Goal: Task Accomplishment & Management: Manage account settings

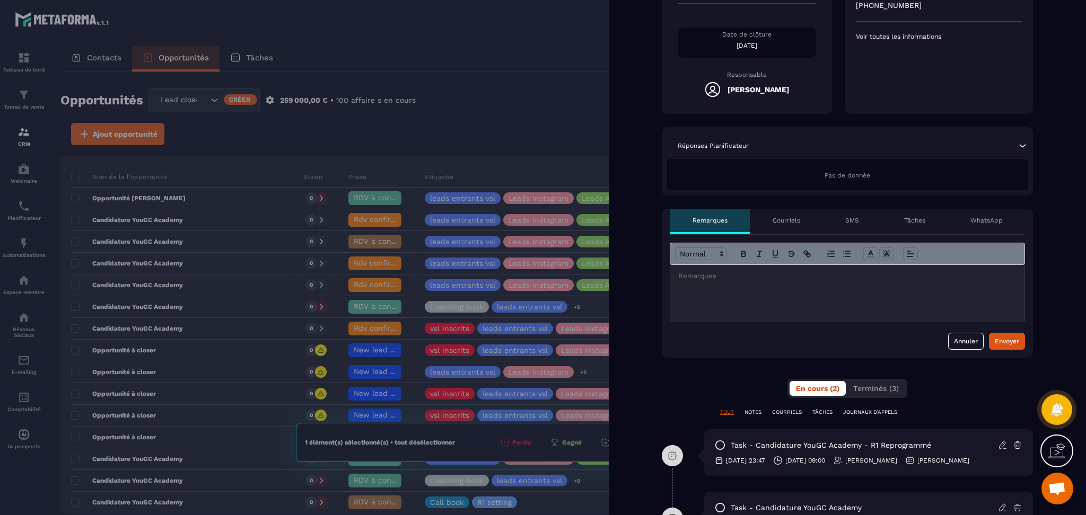
scroll to position [212, 0]
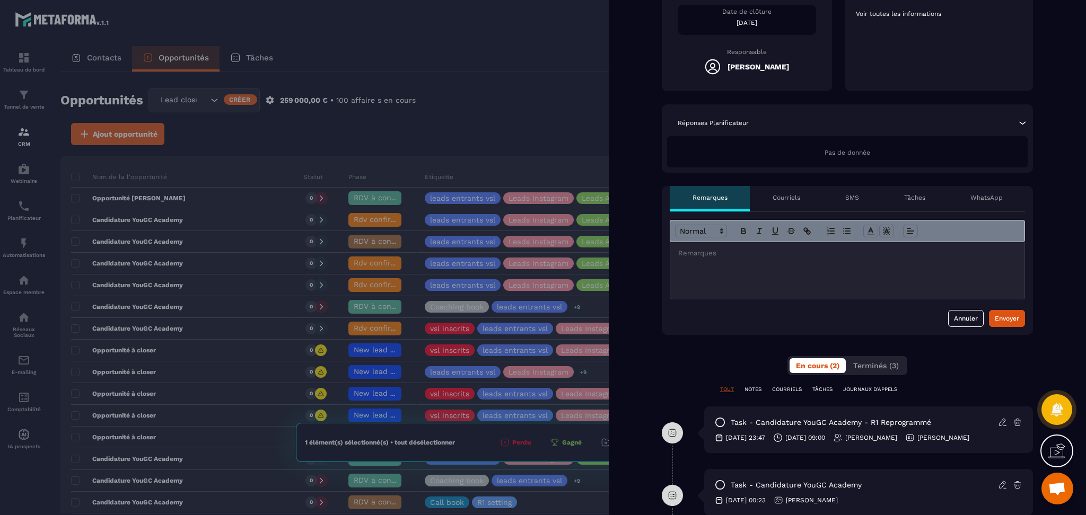
click at [412, 158] on div at bounding box center [543, 257] width 1086 height 515
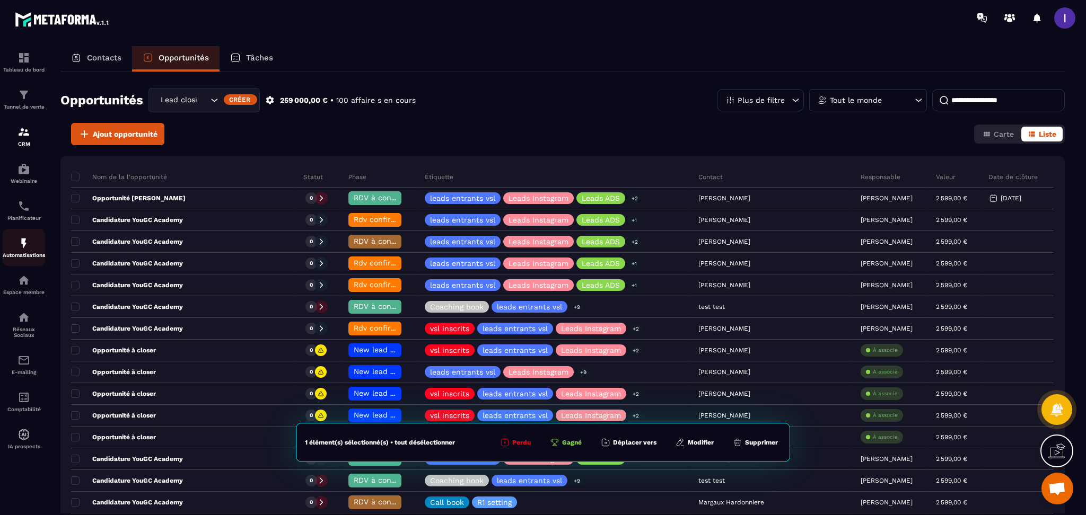
click at [28, 249] on img at bounding box center [23, 243] width 13 height 13
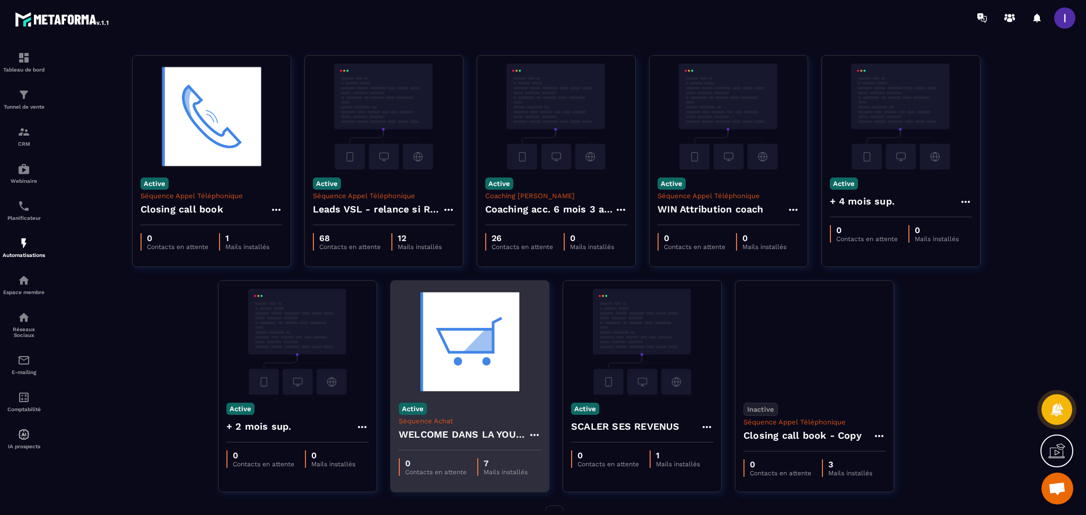
scroll to position [54, 0]
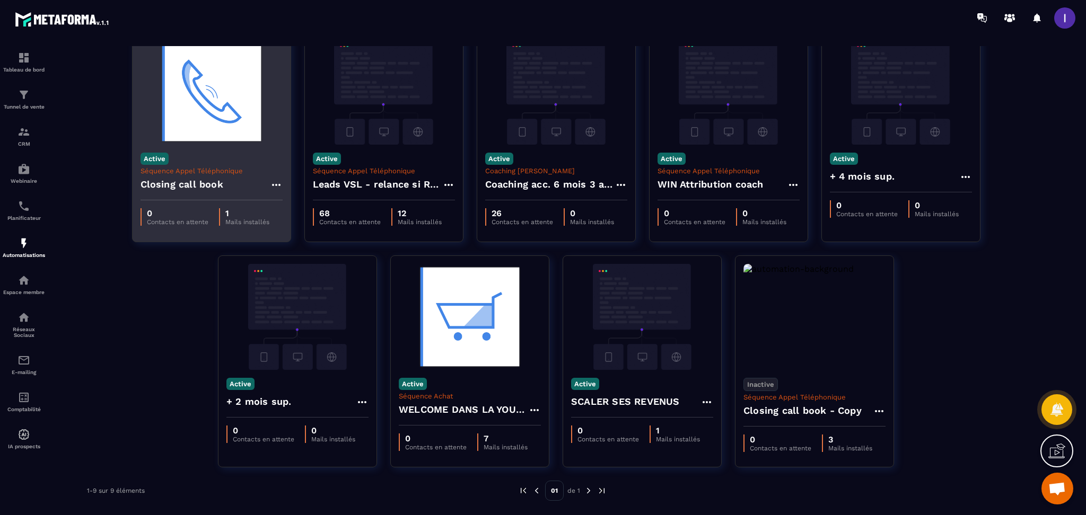
click at [205, 193] on div "Closing call book" at bounding box center [211, 187] width 142 height 25
click at [272, 183] on icon at bounding box center [276, 185] width 13 height 13
click at [315, 204] on link "Modifier" at bounding box center [302, 208] width 57 height 23
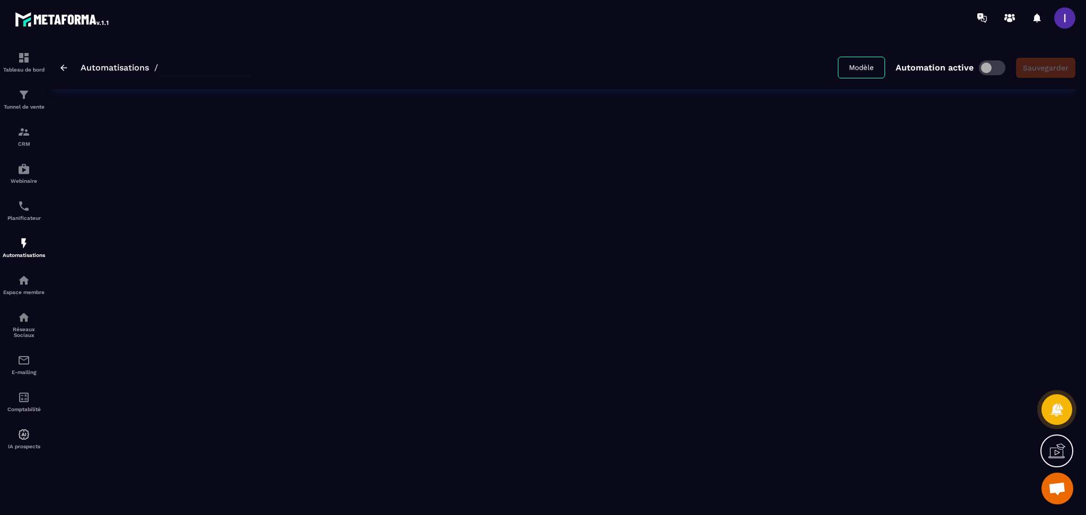
type input "**********"
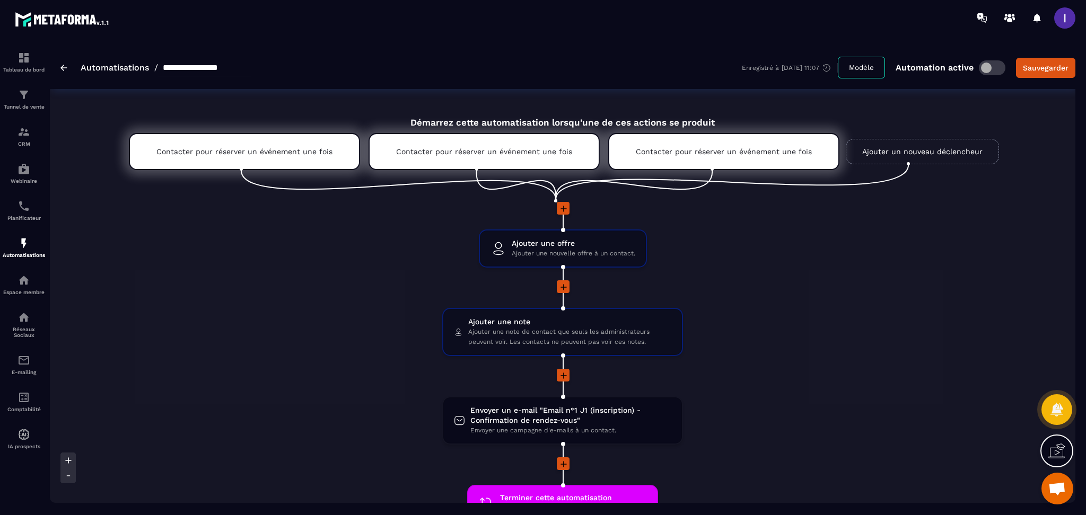
click at [884, 148] on link "Ajouter un nouveau déclencheur" at bounding box center [921, 151] width 153 height 25
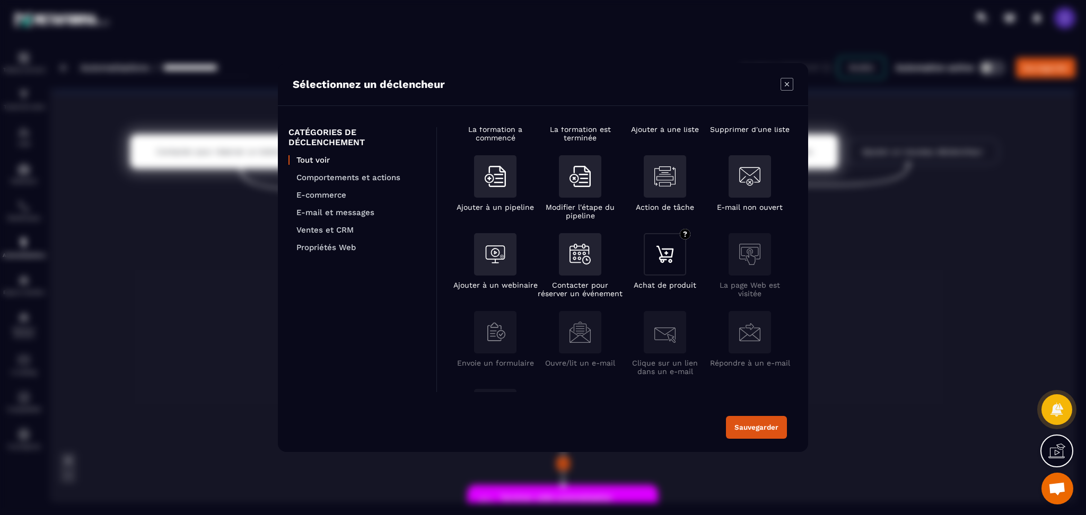
scroll to position [141, 0]
click at [571, 266] on div "Modal window" at bounding box center [580, 252] width 42 height 42
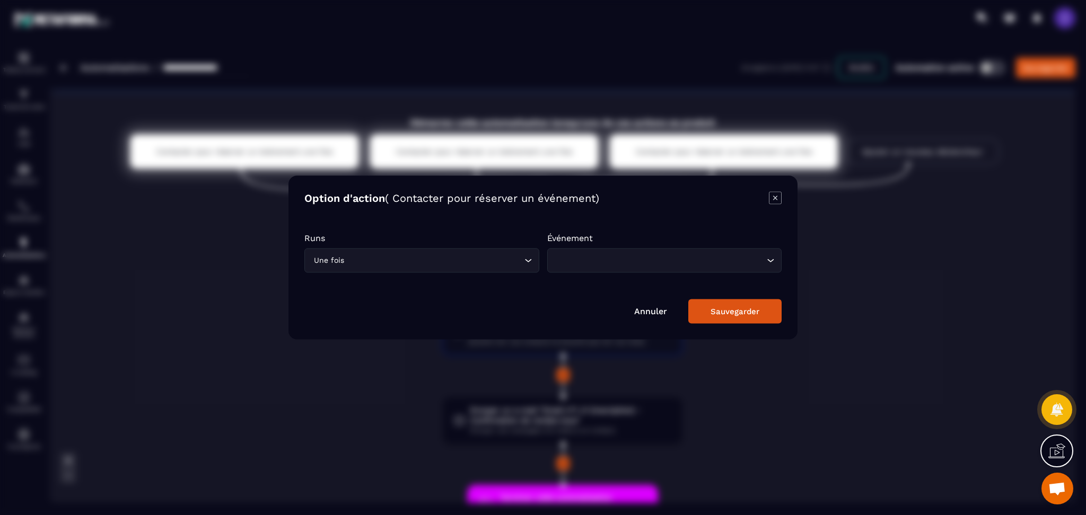
click at [558, 261] on input "Search for option" at bounding box center [659, 261] width 210 height 12
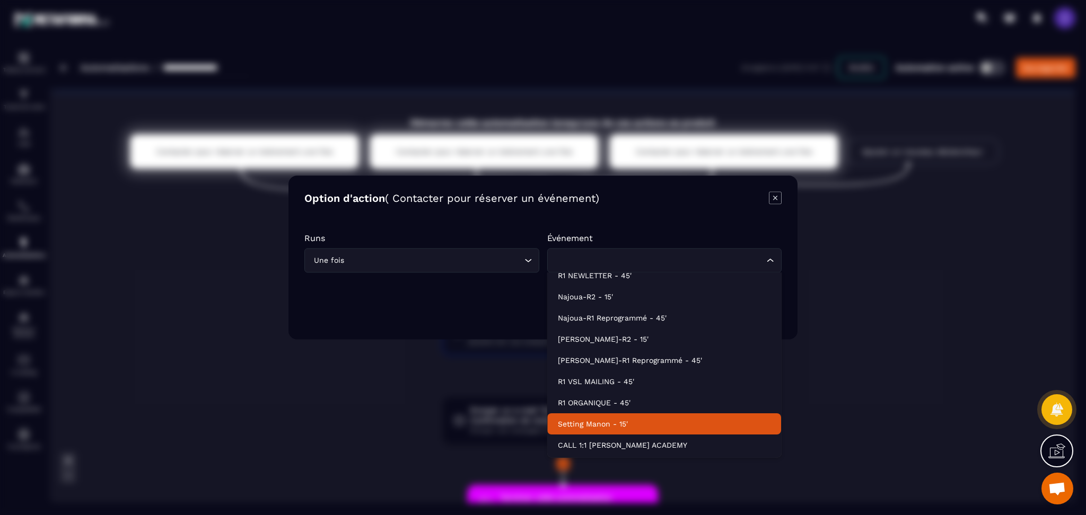
scroll to position [0, 0]
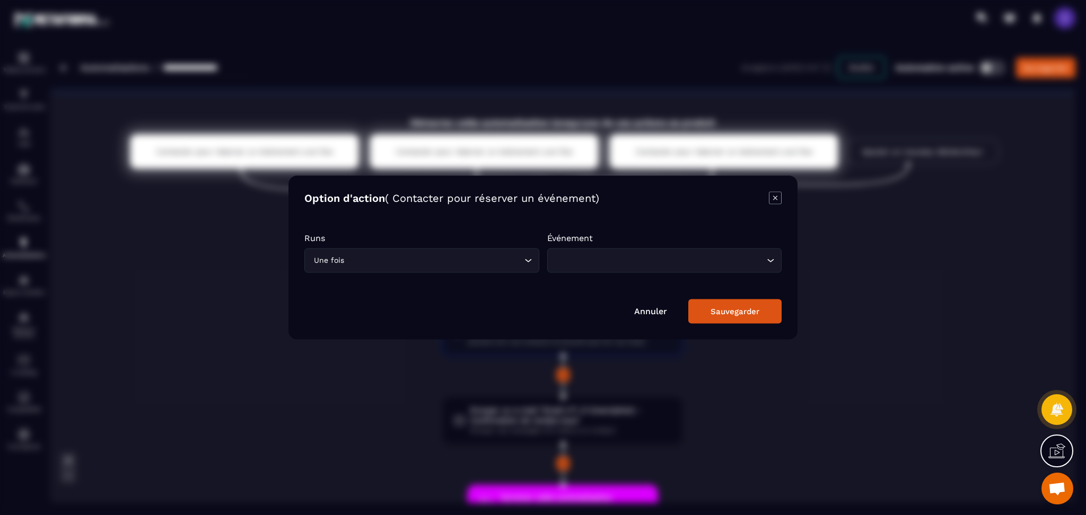
click at [773, 200] on icon "Modal window" at bounding box center [775, 198] width 13 height 13
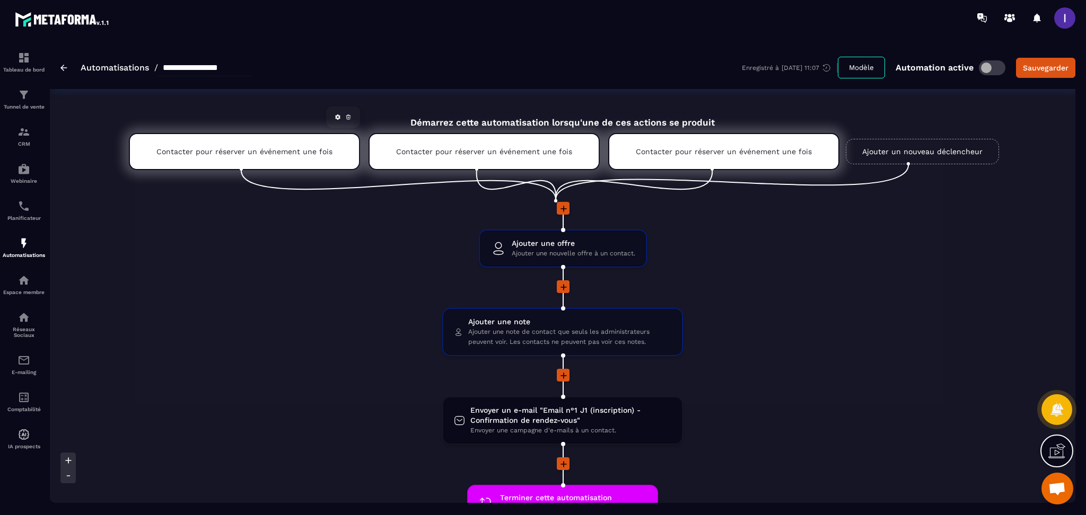
click at [221, 154] on p "Contacter pour réserver un événement une fois" at bounding box center [244, 151] width 176 height 8
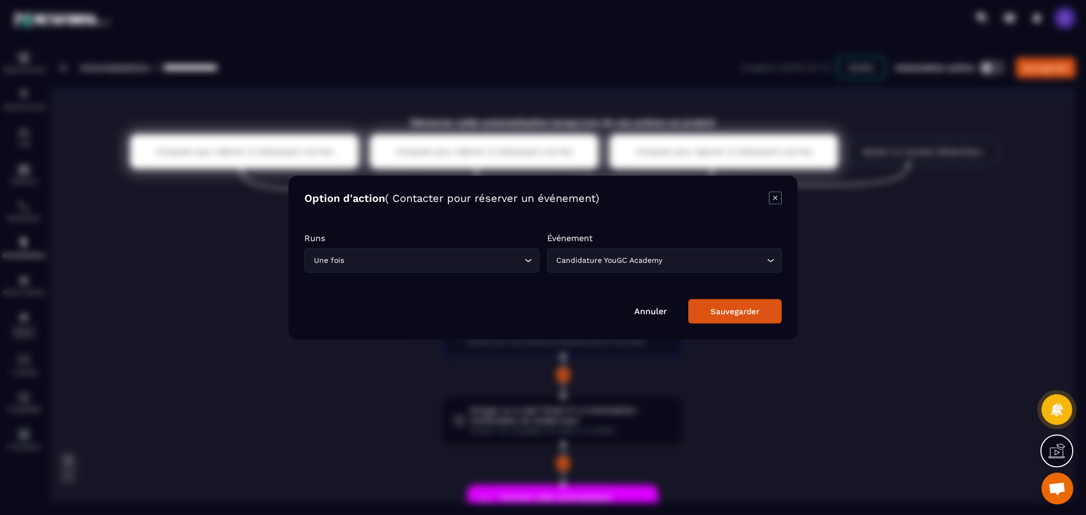
click at [677, 259] on input "Search for option" at bounding box center [715, 261] width 100 height 12
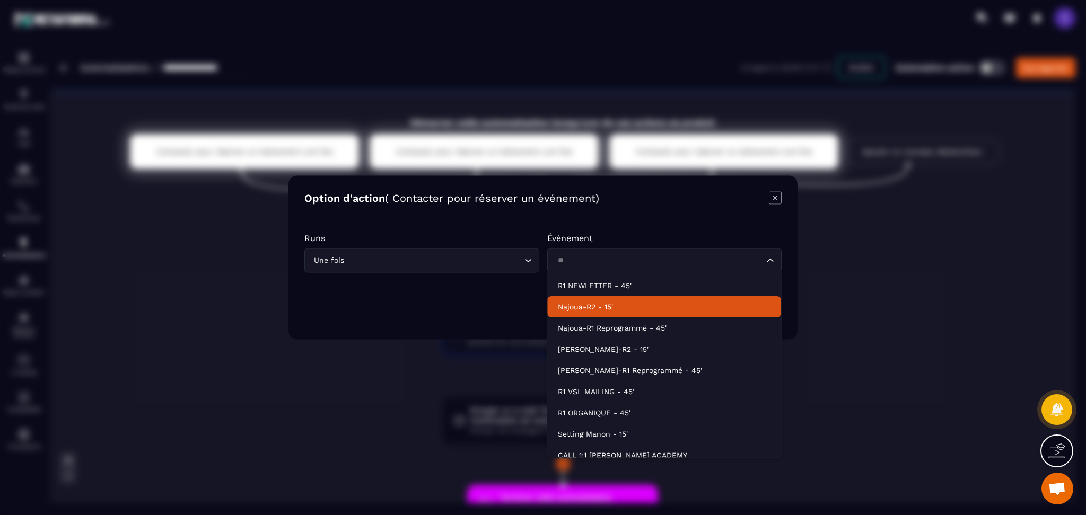
type input "**"
drag, startPoint x: 856, startPoint y: 263, endPoint x: 871, endPoint y: 245, distance: 23.7
click at [858, 263] on div "Modal window" at bounding box center [543, 257] width 1086 height 515
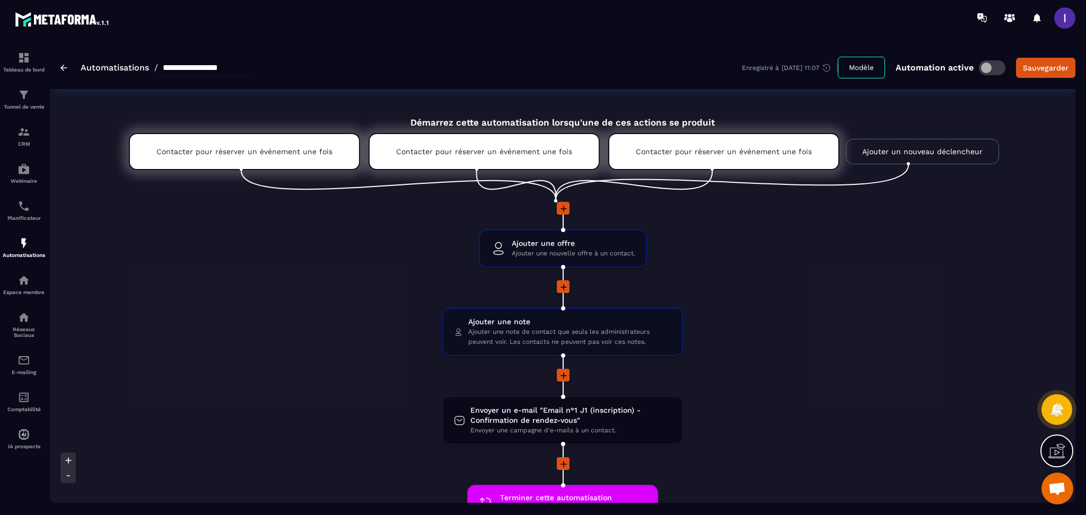
click at [889, 148] on link "Ajouter un nouveau déclencheur" at bounding box center [921, 151] width 153 height 25
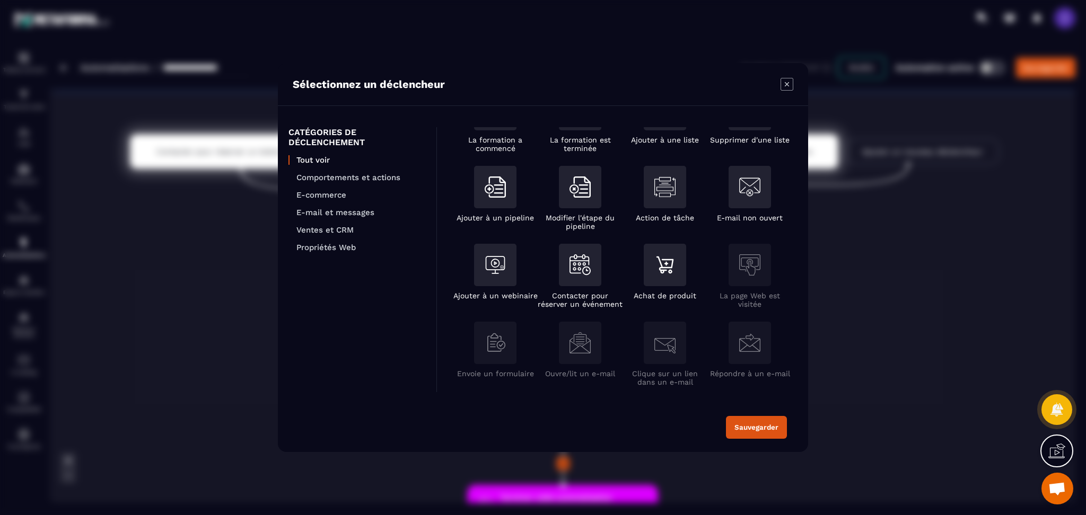
scroll to position [212, 0]
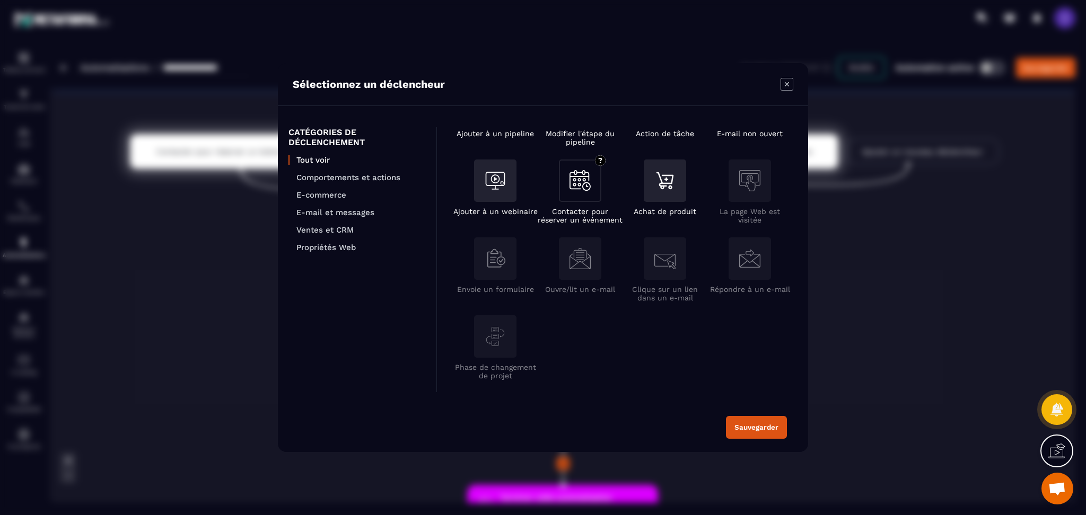
click at [577, 186] on img "Modal window" at bounding box center [579, 180] width 21 height 21
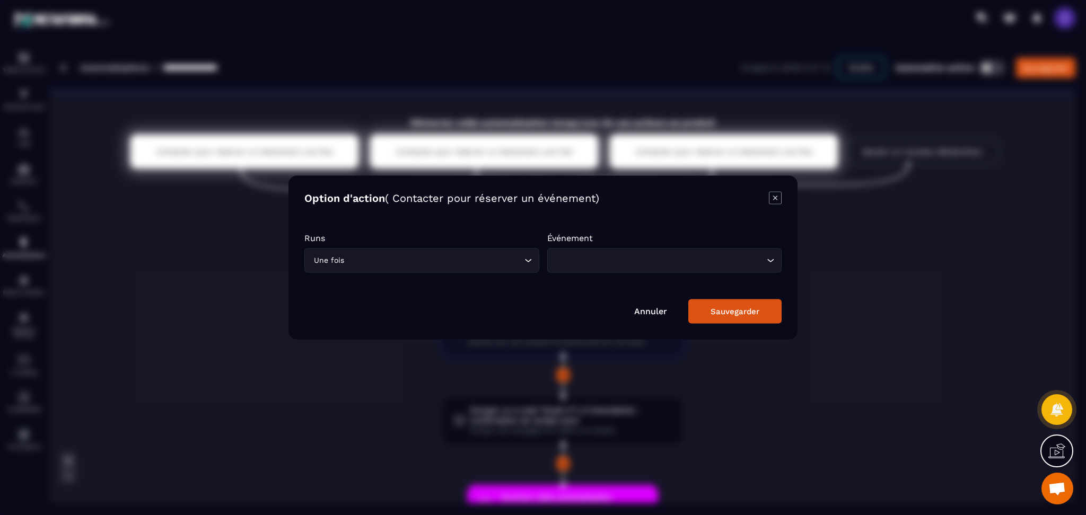
click at [624, 253] on div "Loading..." at bounding box center [664, 261] width 235 height 24
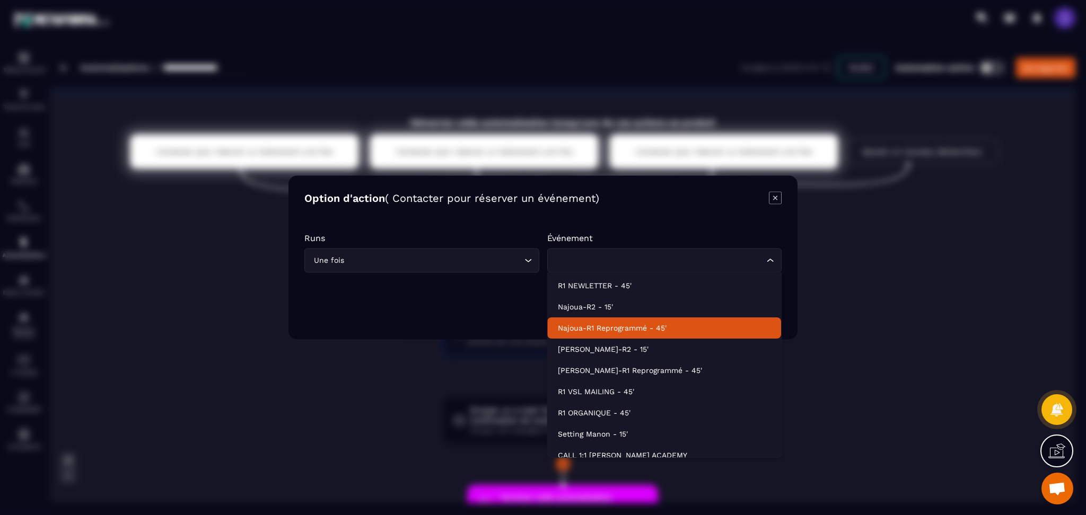
click at [625, 320] on li "Najoua-R1 Reprogrammé - 45'" at bounding box center [664, 328] width 234 height 21
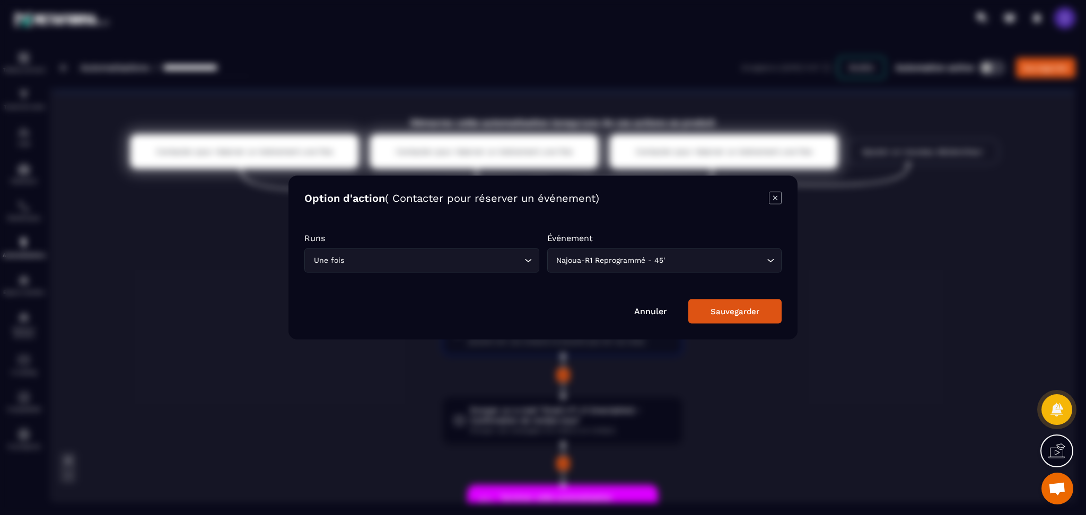
click at [747, 306] on button "Sauvegarder" at bounding box center [734, 311] width 93 height 24
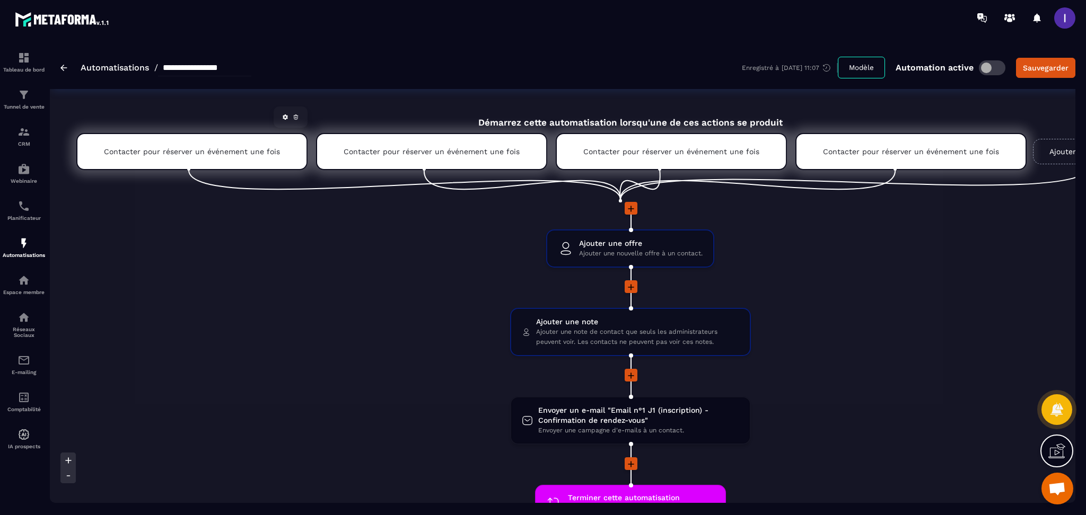
click at [232, 166] on div "Contacter pour réserver un événement une fois" at bounding box center [191, 151] width 231 height 37
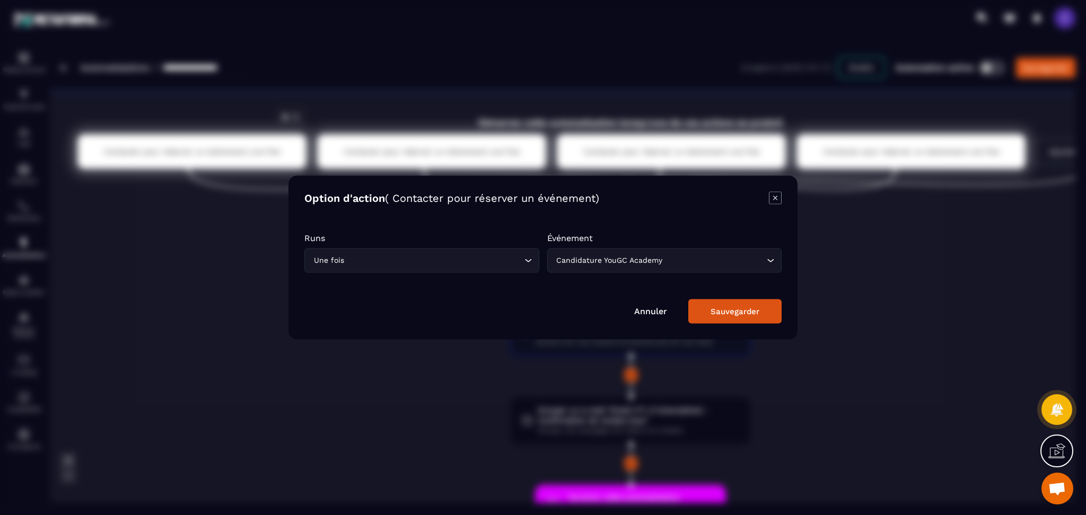
click at [232, 166] on div "Modal window" at bounding box center [543, 257] width 1086 height 515
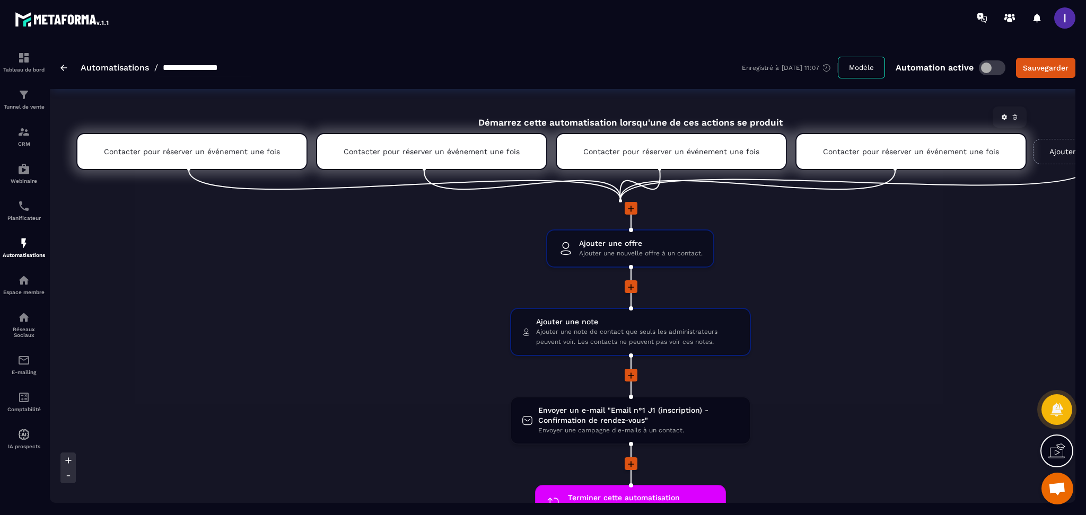
click at [1014, 118] on icon at bounding box center [1014, 117] width 1 height 1
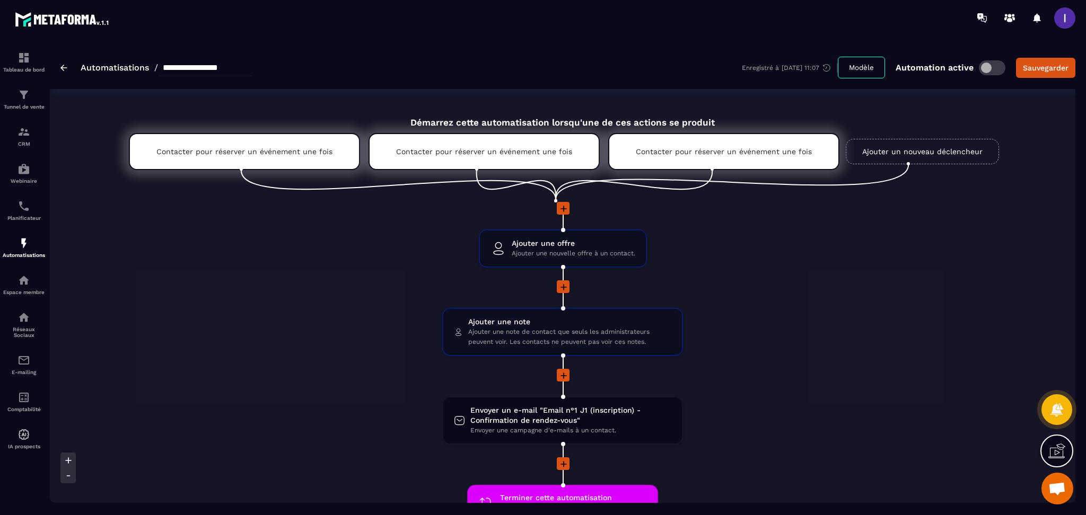
click at [890, 148] on link "Ajouter un nouveau déclencheur" at bounding box center [921, 151] width 153 height 25
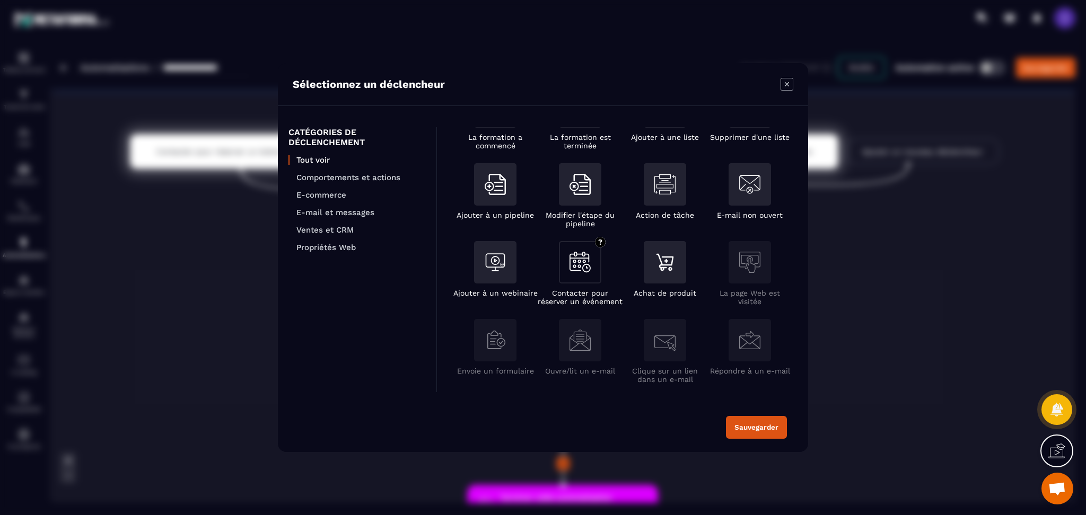
scroll to position [141, 0]
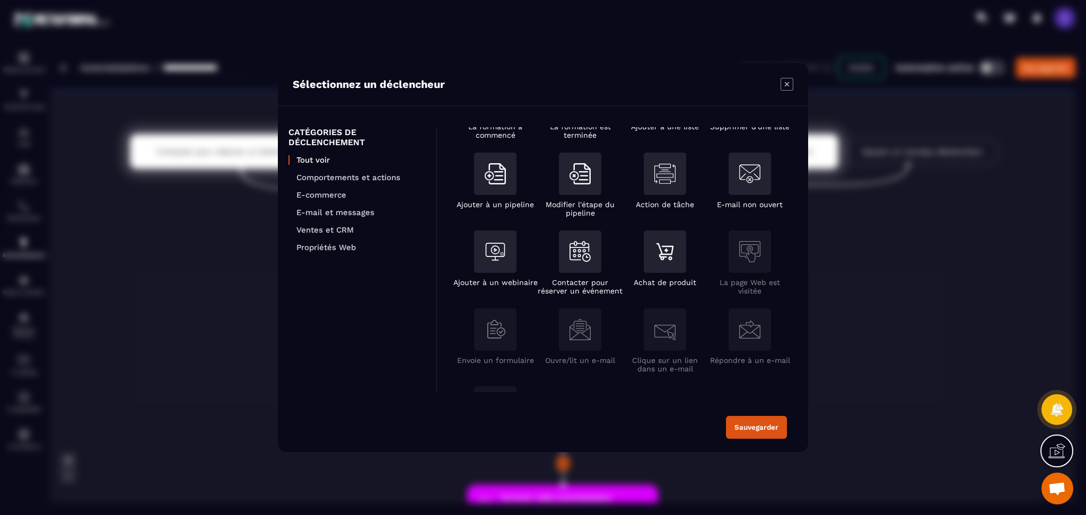
click at [787, 86] on icon "Modal window" at bounding box center [786, 84] width 13 height 13
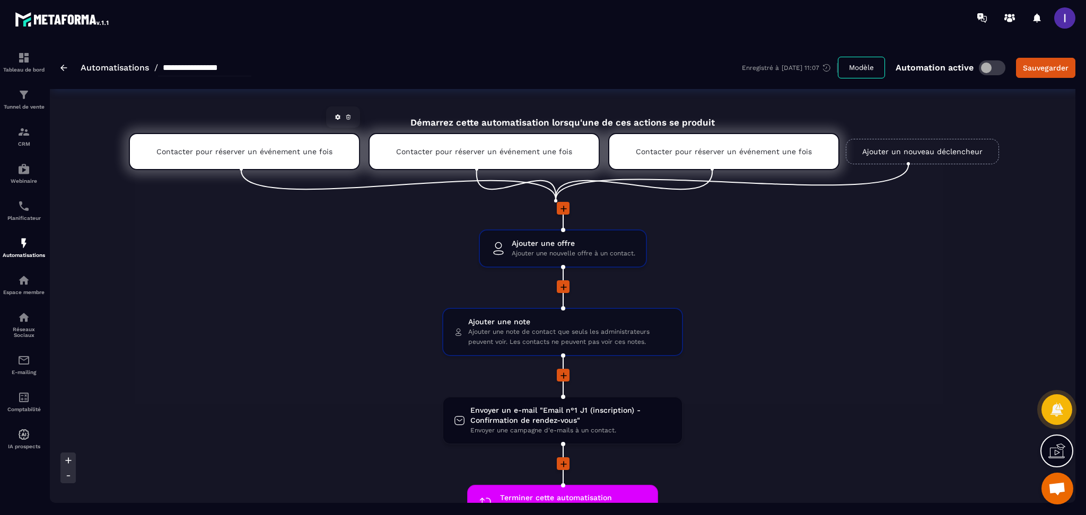
click at [318, 157] on div "Contacter pour réserver un événement une fois" at bounding box center [244, 151] width 231 height 37
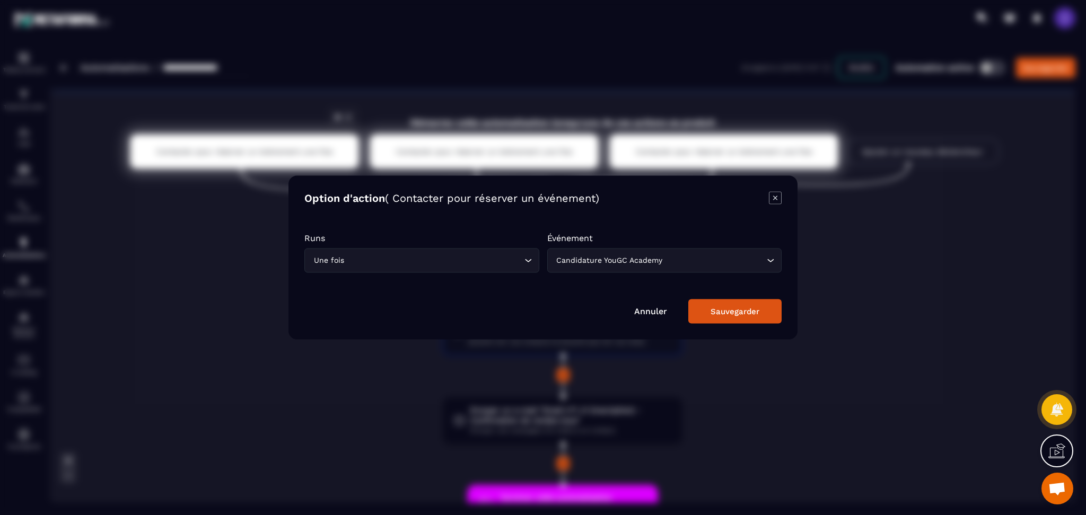
click at [318, 157] on div "Modal window" at bounding box center [543, 257] width 1086 height 515
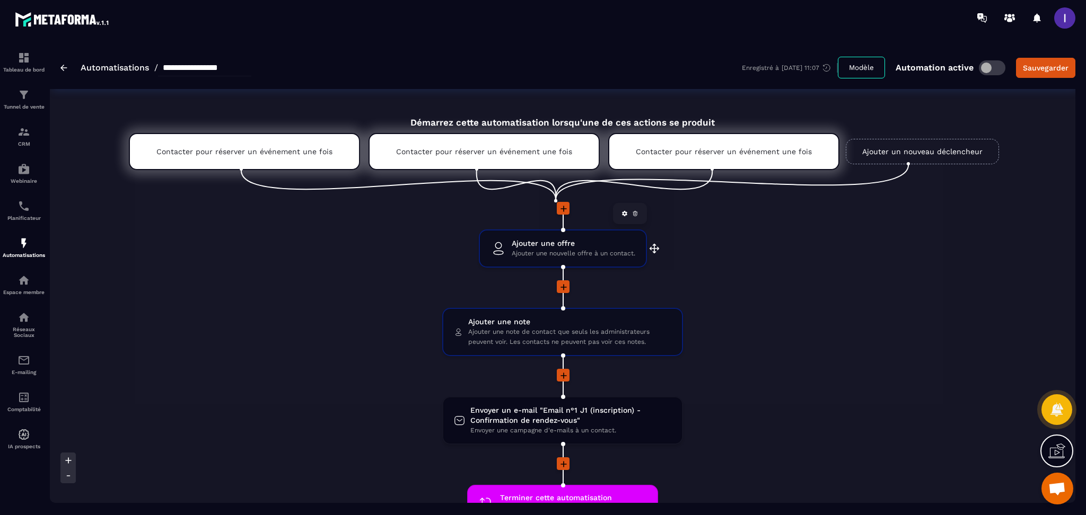
click at [560, 249] on span "Ajouter une nouvelle offre à un contact." at bounding box center [573, 254] width 124 height 10
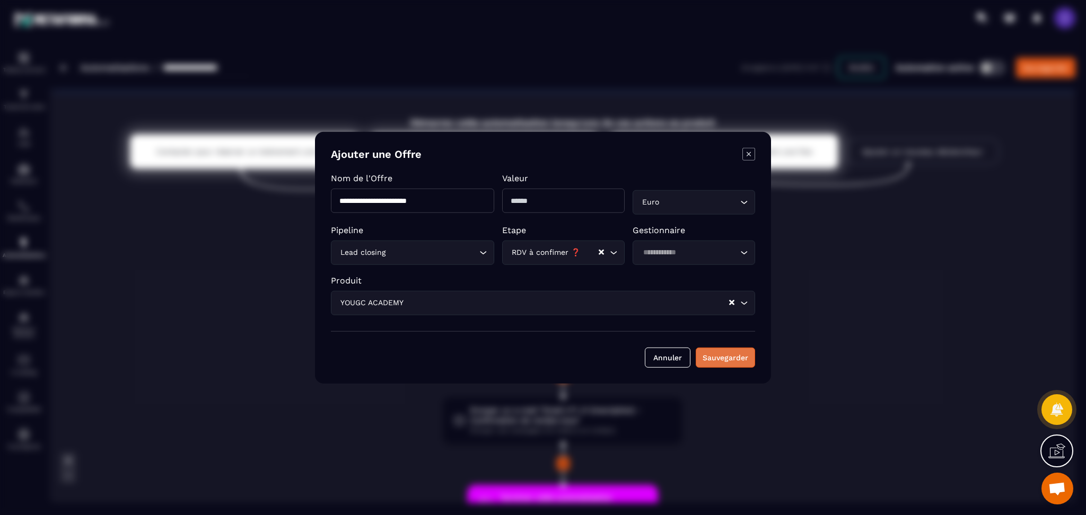
click at [733, 352] on button "Sauvegarder" at bounding box center [724, 357] width 59 height 20
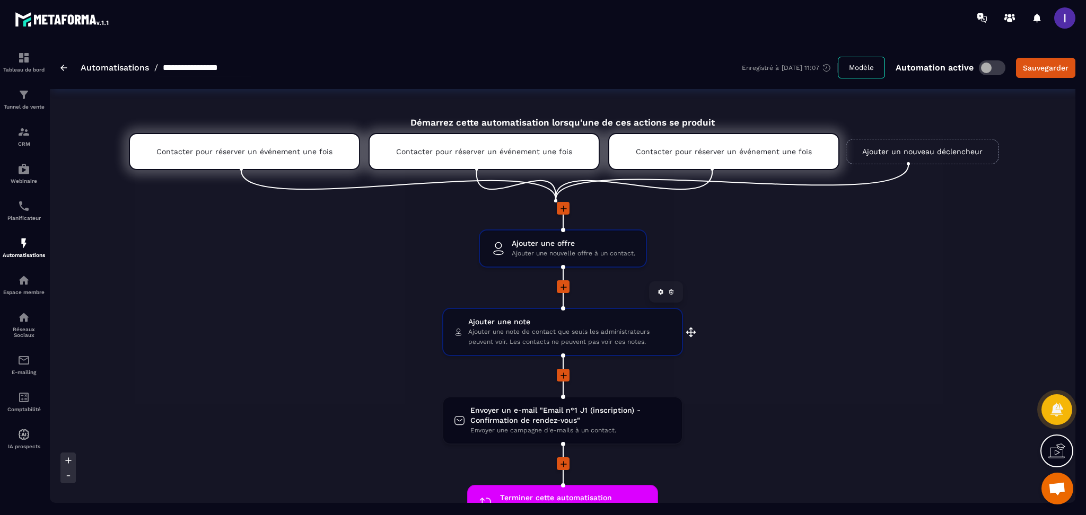
click at [544, 330] on span "Ajouter une note de contact que seuls les administrateurs peuvent voir. Les con…" at bounding box center [569, 337] width 203 height 20
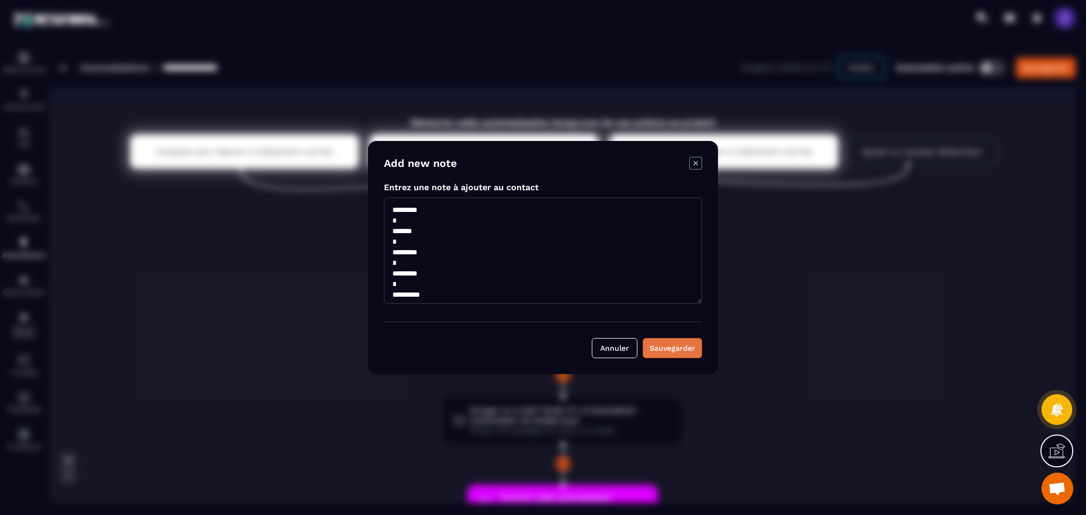
click at [684, 351] on button "Sauvegarder" at bounding box center [671, 348] width 59 height 20
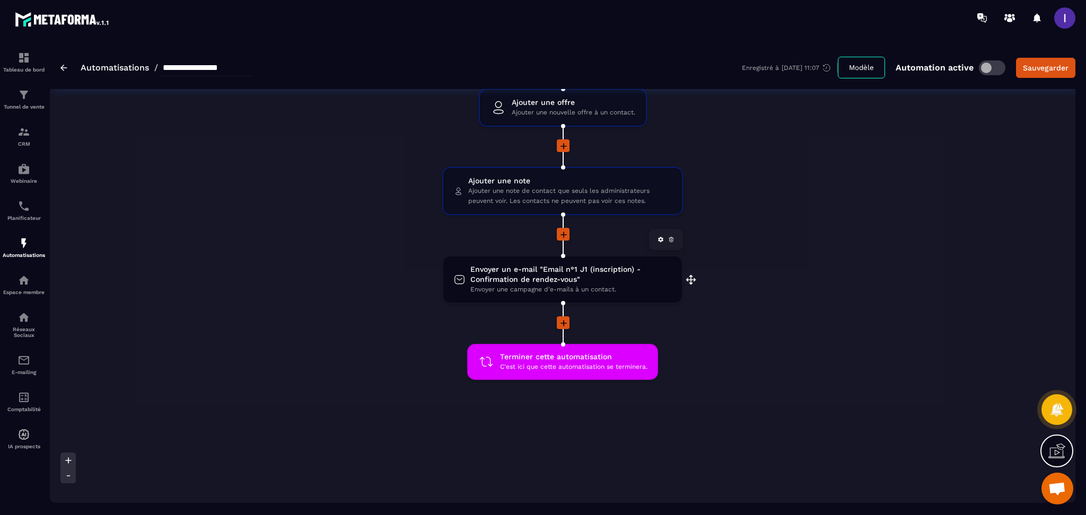
click at [555, 277] on span "Envoyer un e-mail "Email n°1 J1 (inscription) - Confirmation de rendez-vous"" at bounding box center [570, 274] width 201 height 20
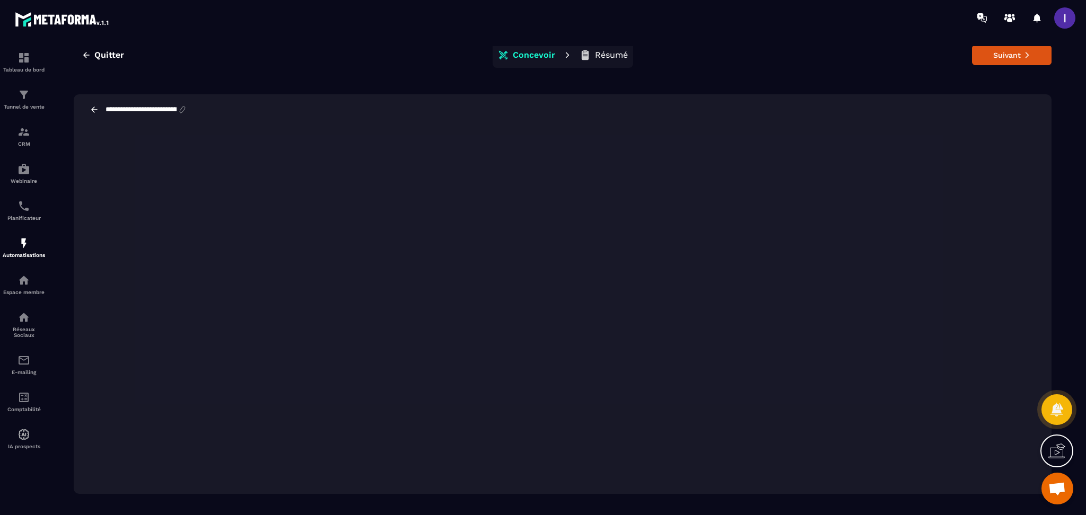
scroll to position [23, 0]
click at [113, 48] on span "Quitter" at bounding box center [109, 48] width 30 height 11
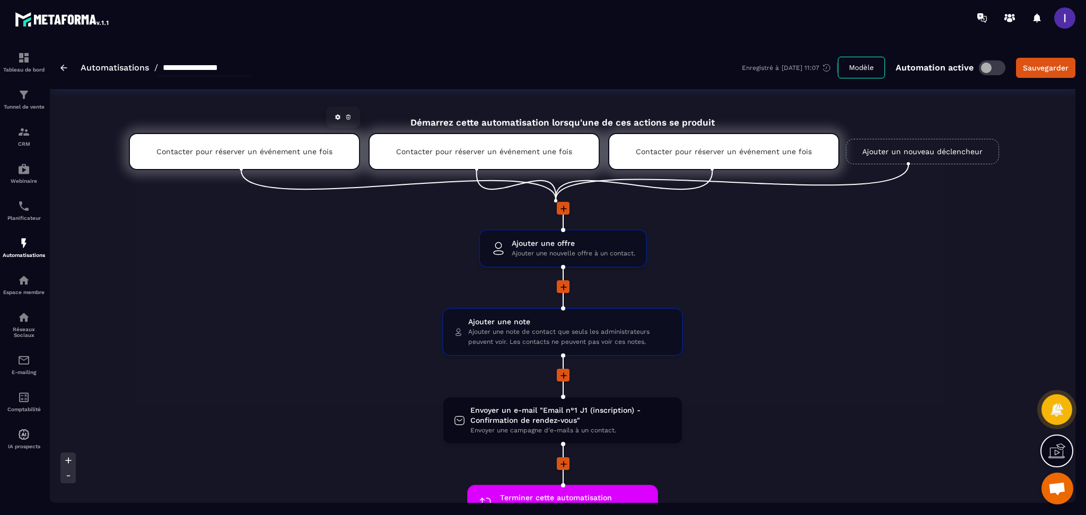
click at [350, 116] on icon at bounding box center [348, 116] width 4 height 0
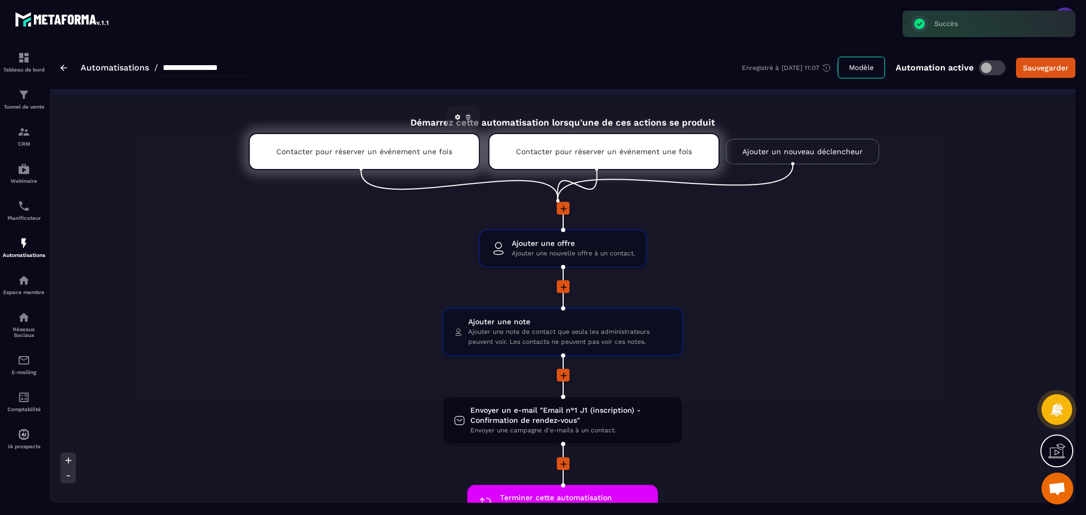
click at [468, 114] on icon at bounding box center [468, 117] width 6 height 6
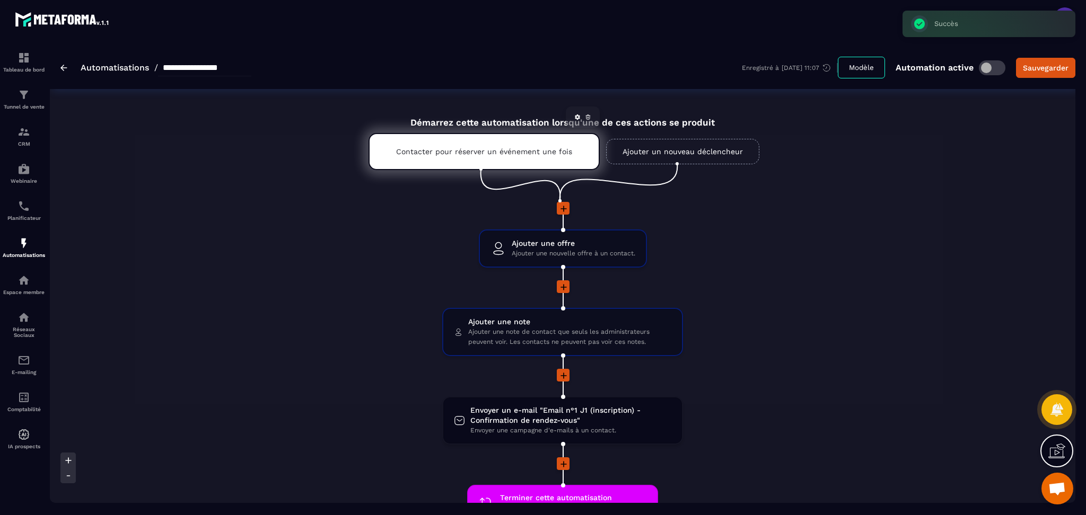
click at [588, 119] on icon at bounding box center [588, 117] width 6 height 6
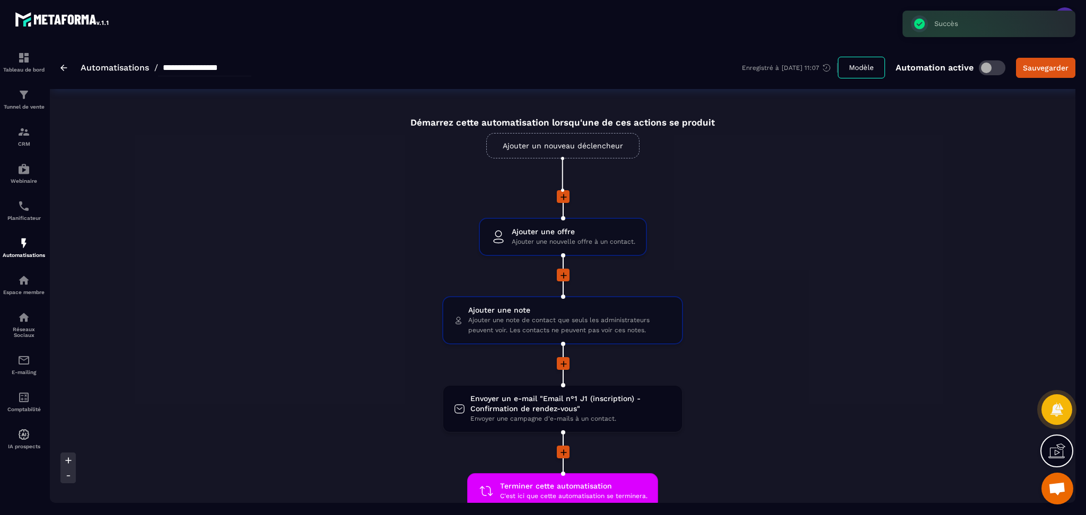
click at [559, 145] on link "Ajouter un nouveau déclencheur" at bounding box center [562, 145] width 153 height 25
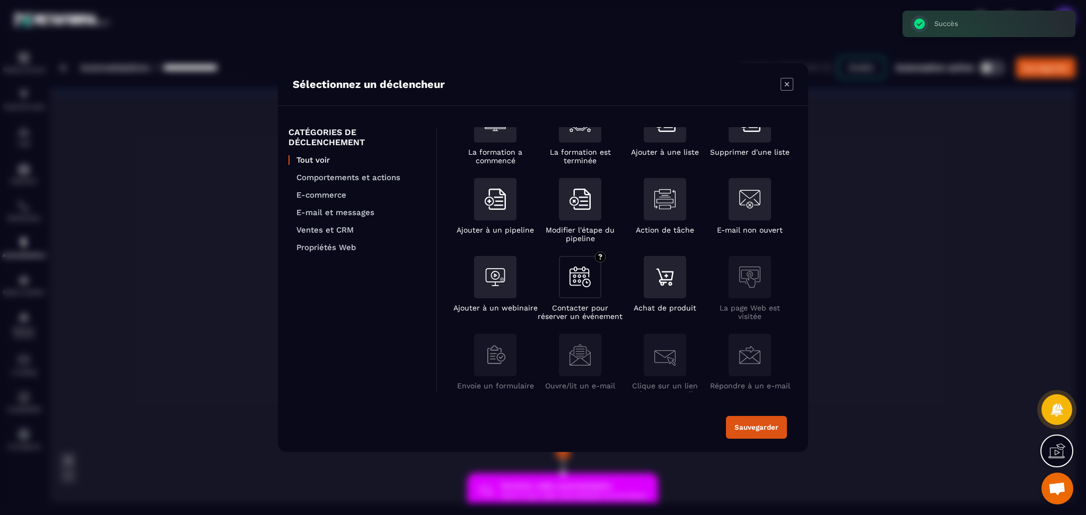
scroll to position [213, 0]
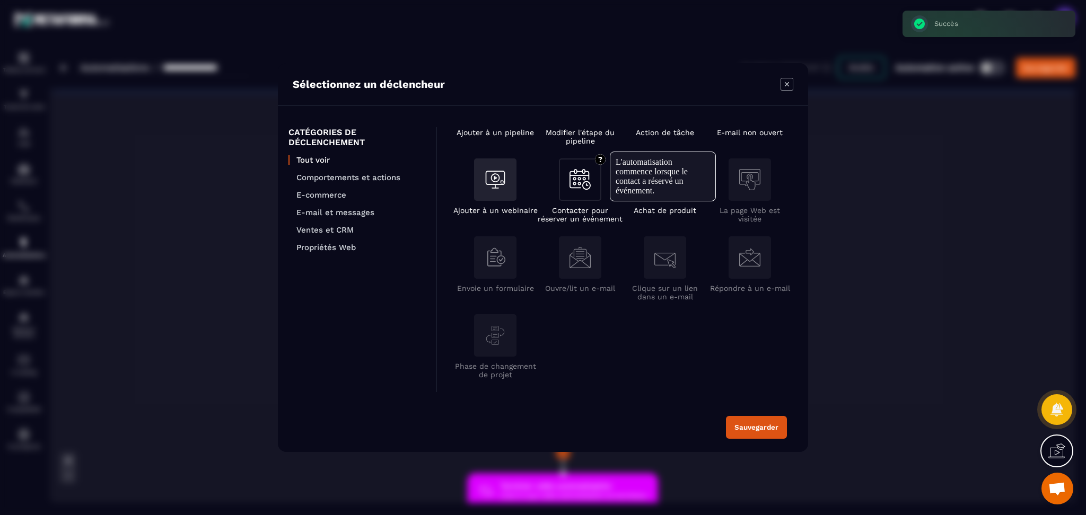
click at [572, 182] on img "Modal window" at bounding box center [579, 179] width 21 height 21
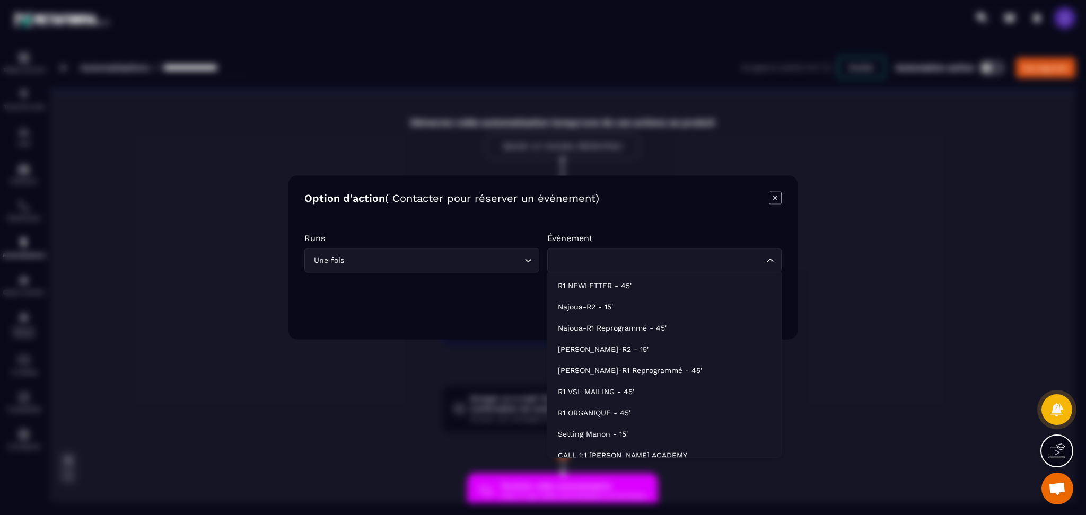
click at [604, 259] on input "Search for option" at bounding box center [659, 261] width 210 height 12
click at [605, 288] on p "R1 NEWLETTER - 45'" at bounding box center [664, 285] width 213 height 11
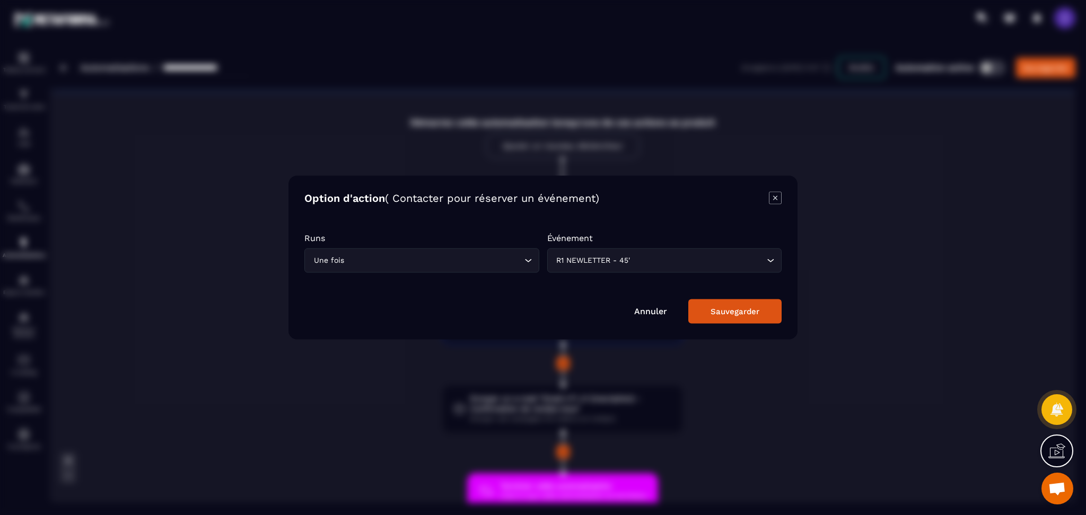
click at [712, 312] on div "Sauvegarder" at bounding box center [734, 312] width 49 height 10
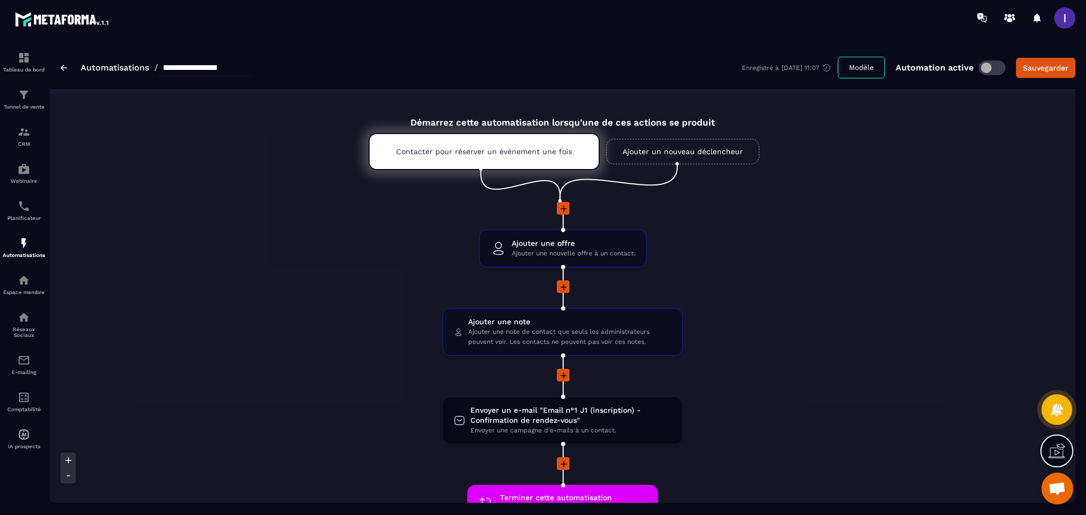
click at [697, 147] on link "Ajouter un nouveau déclencheur" at bounding box center [682, 151] width 153 height 25
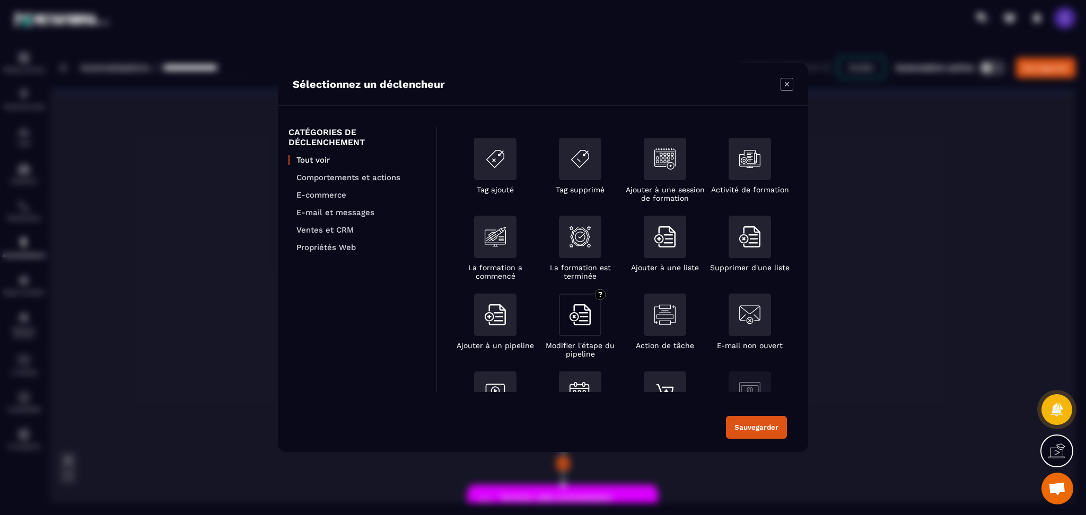
click at [567, 321] on div "Modal window" at bounding box center [580, 315] width 42 height 42
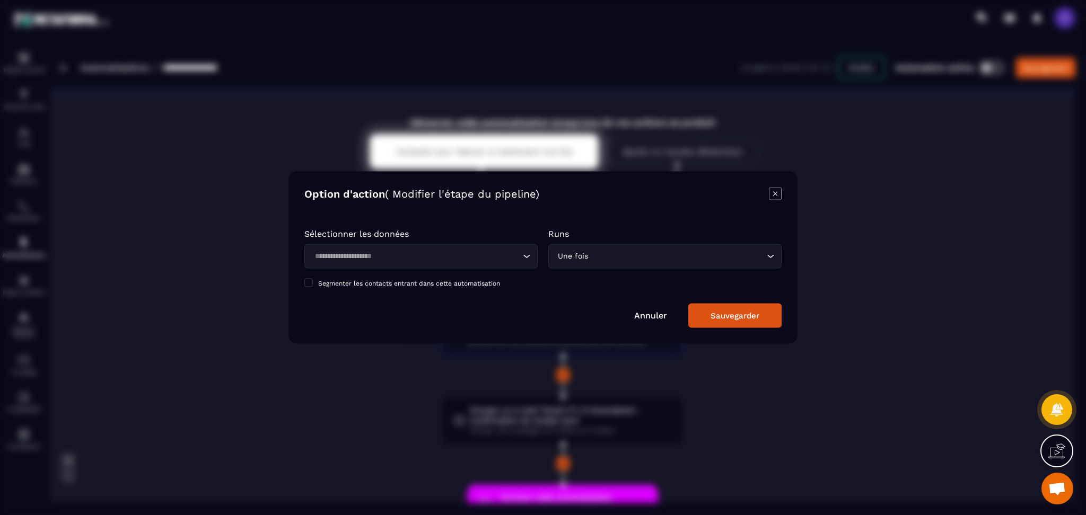
click at [629, 262] on input "Search for option" at bounding box center [677, 257] width 174 height 12
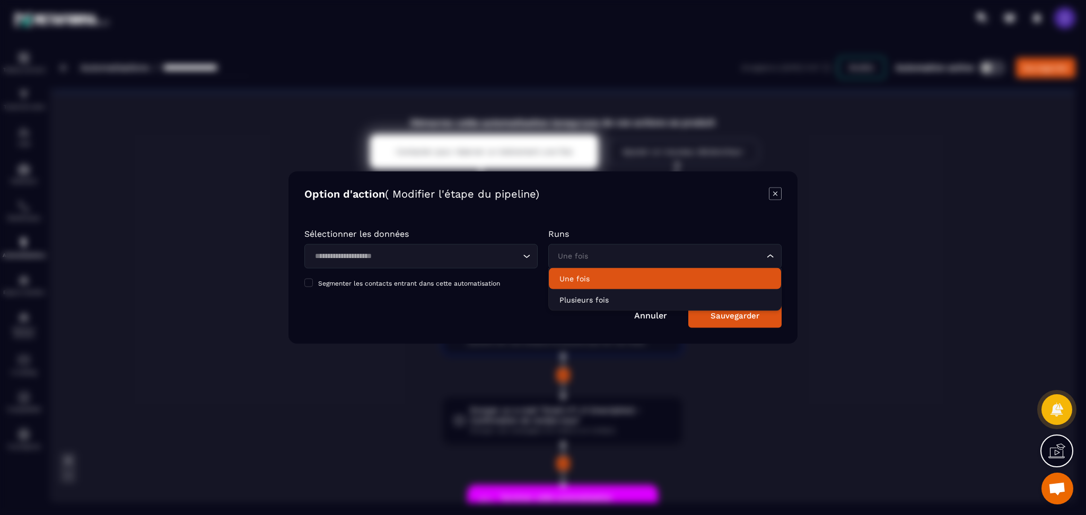
click at [420, 223] on form "Sélectionner les données Loading... Runs Une fois Loading... Une fois Plusieurs…" at bounding box center [542, 273] width 477 height 110
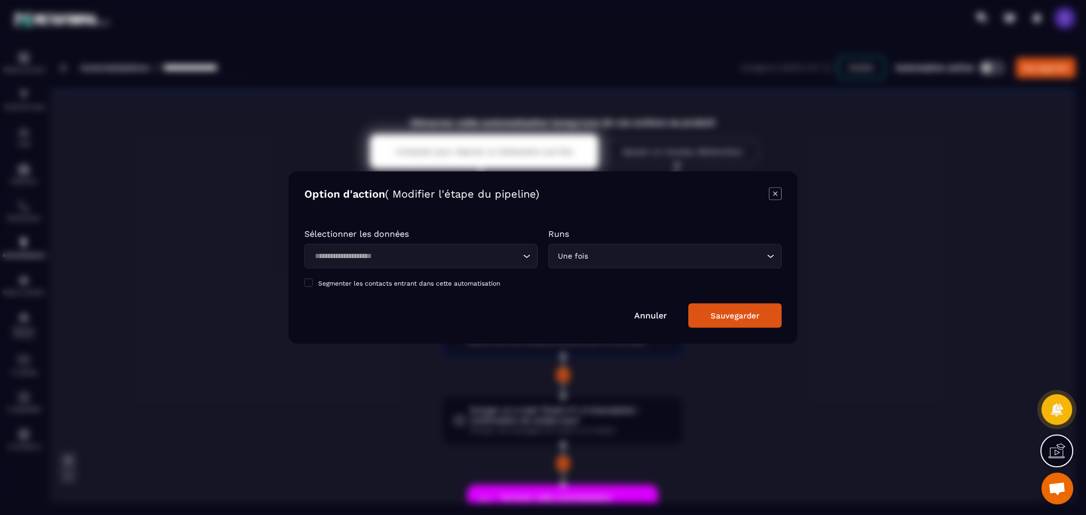
click at [655, 314] on link "Annuler" at bounding box center [650, 316] width 33 height 10
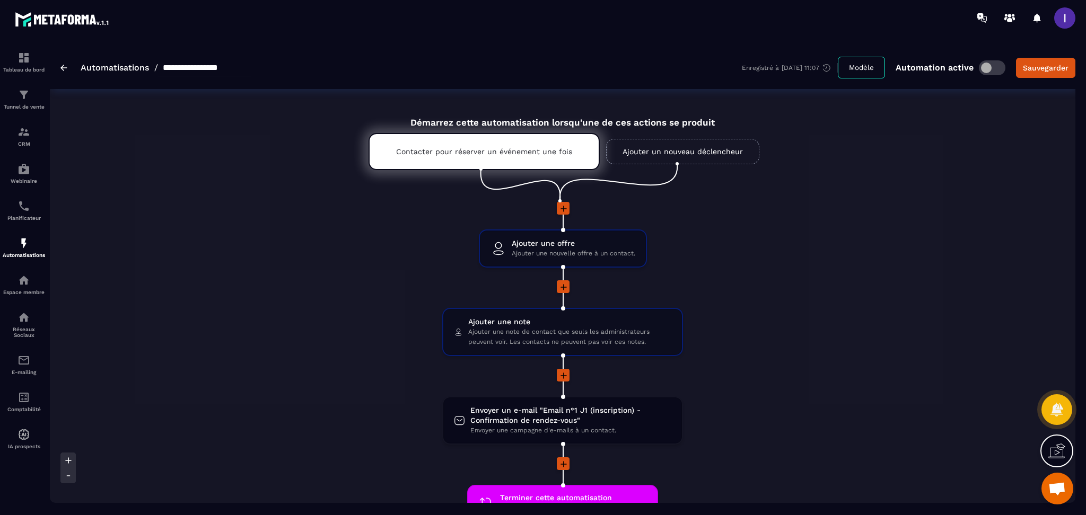
click at [677, 145] on link "Ajouter un nouveau déclencheur" at bounding box center [682, 151] width 153 height 25
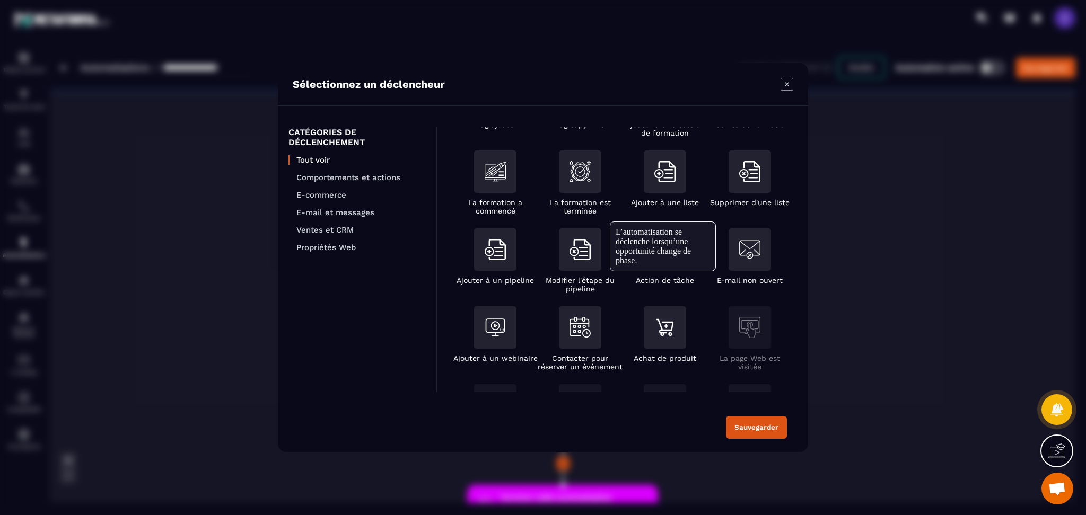
scroll to position [212, 0]
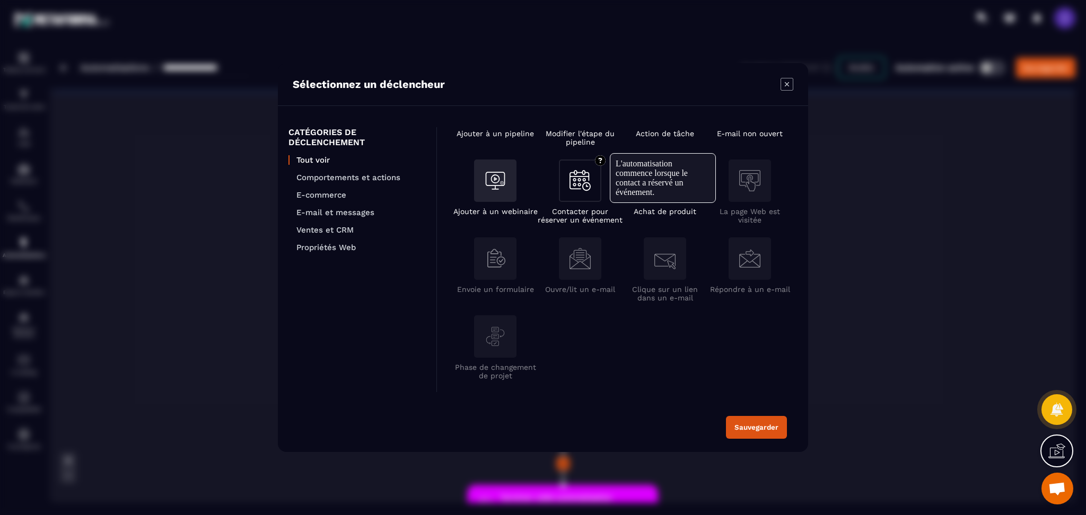
click at [584, 164] on div "Modal window" at bounding box center [580, 181] width 42 height 42
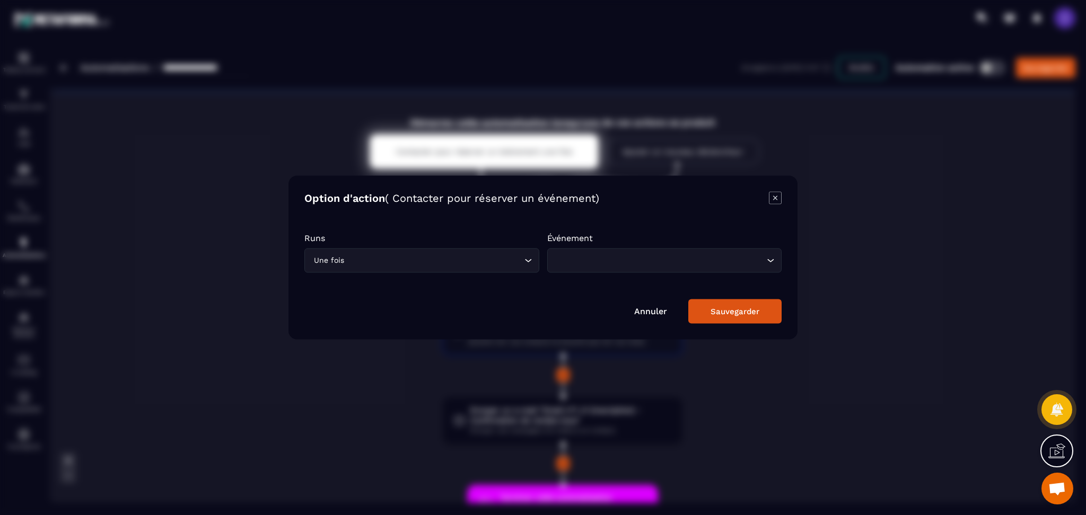
click at [570, 259] on input "Search for option" at bounding box center [659, 261] width 210 height 12
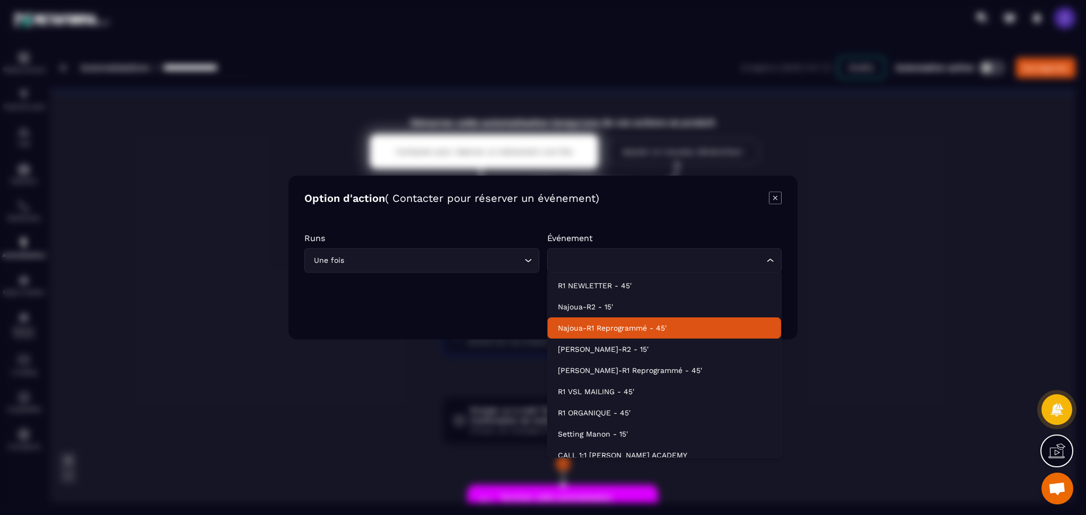
click at [594, 325] on p "Najoua-R1 Reprogrammé - 45'" at bounding box center [664, 328] width 213 height 11
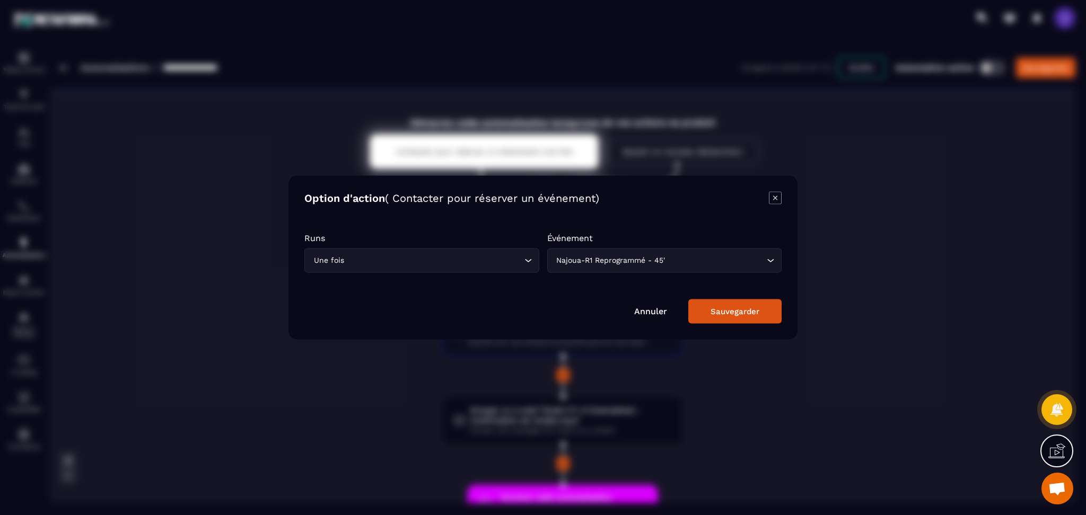
click at [728, 310] on div "Sauvegarder" at bounding box center [734, 312] width 49 height 10
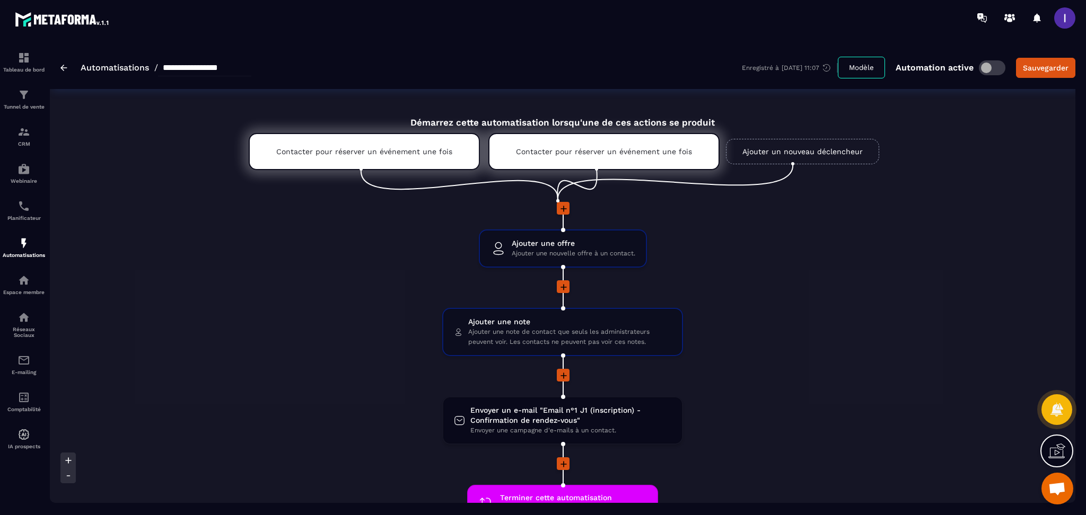
click at [840, 156] on link "Ajouter un nouveau déclencheur" at bounding box center [802, 151] width 153 height 25
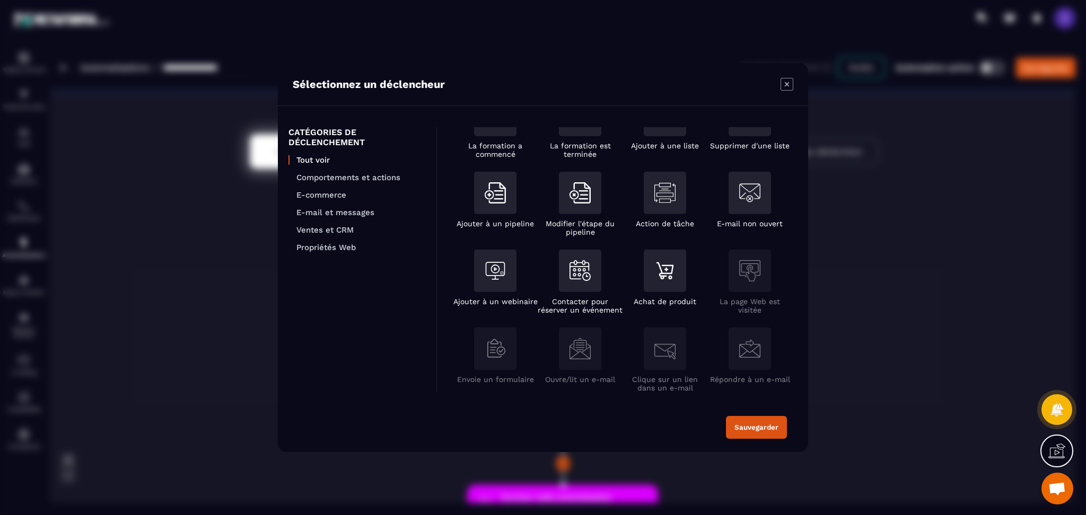
scroll to position [141, 0]
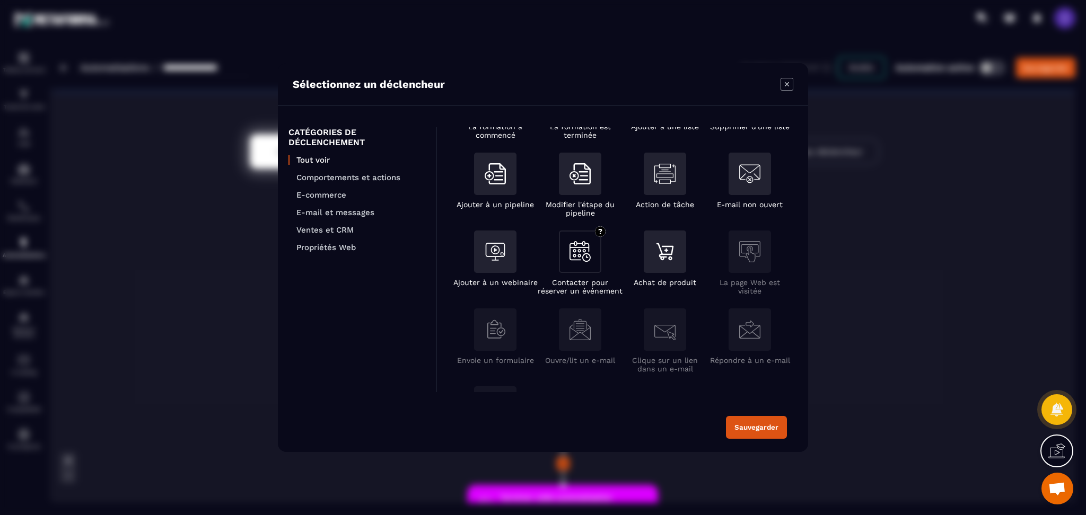
click at [569, 258] on img "Modal window" at bounding box center [579, 251] width 21 height 21
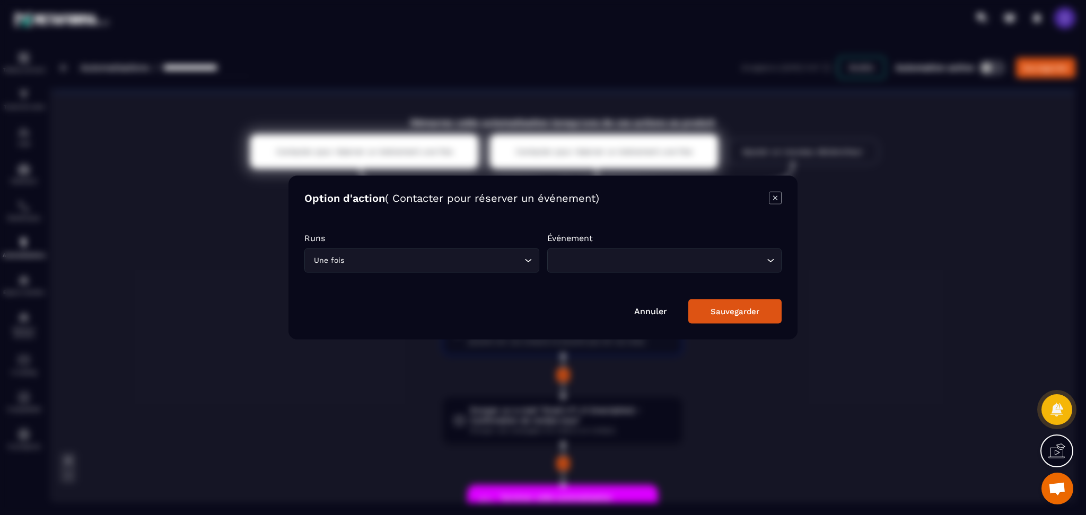
click at [592, 264] on input "Search for option" at bounding box center [659, 261] width 210 height 12
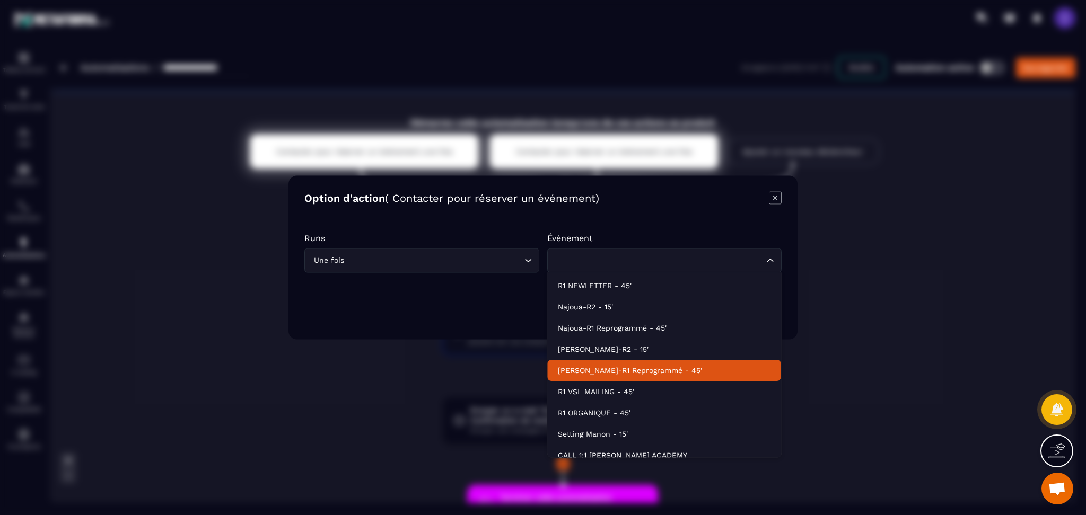
click at [590, 369] on p "[PERSON_NAME]-R1 Reprogrammé - 45'" at bounding box center [664, 370] width 213 height 11
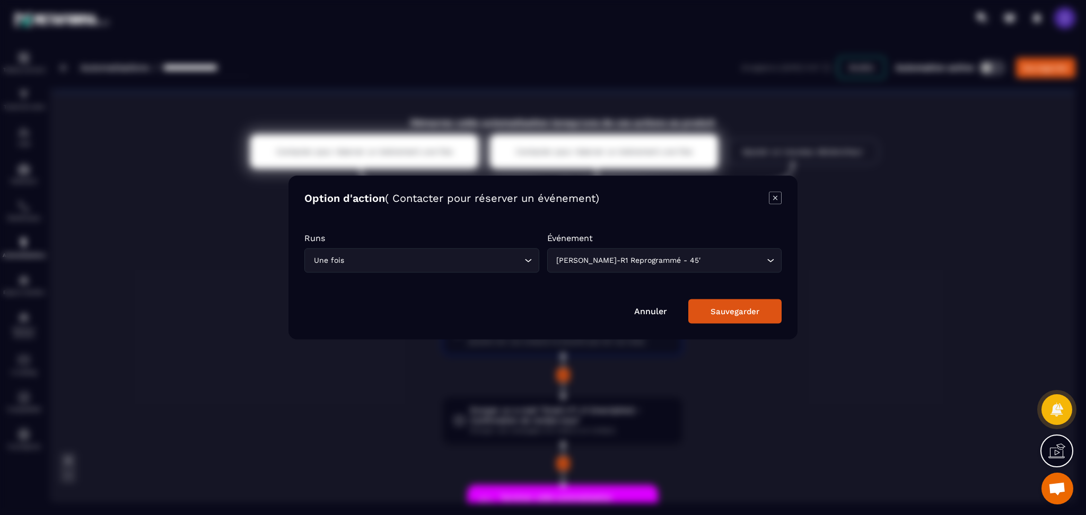
click at [719, 310] on div "Sauvegarder" at bounding box center [734, 312] width 49 height 10
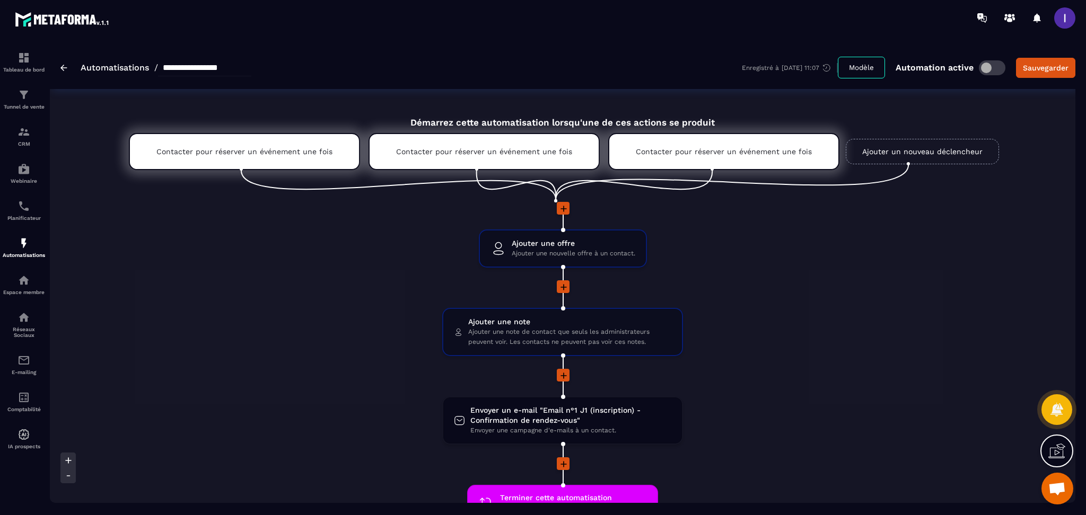
click at [898, 146] on link "Ajouter un nouveau déclencheur" at bounding box center [921, 151] width 153 height 25
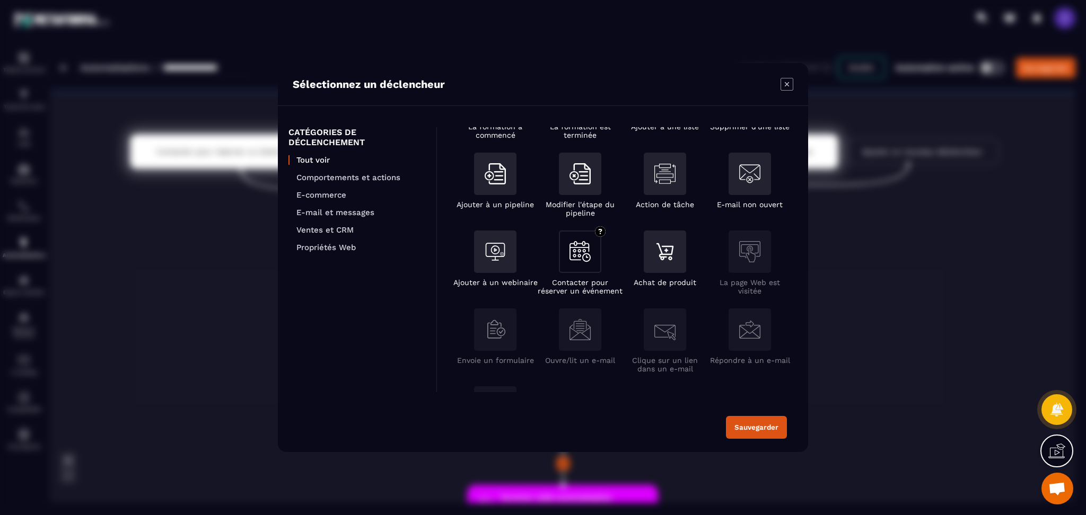
click at [588, 271] on div "Modal window" at bounding box center [580, 252] width 42 height 42
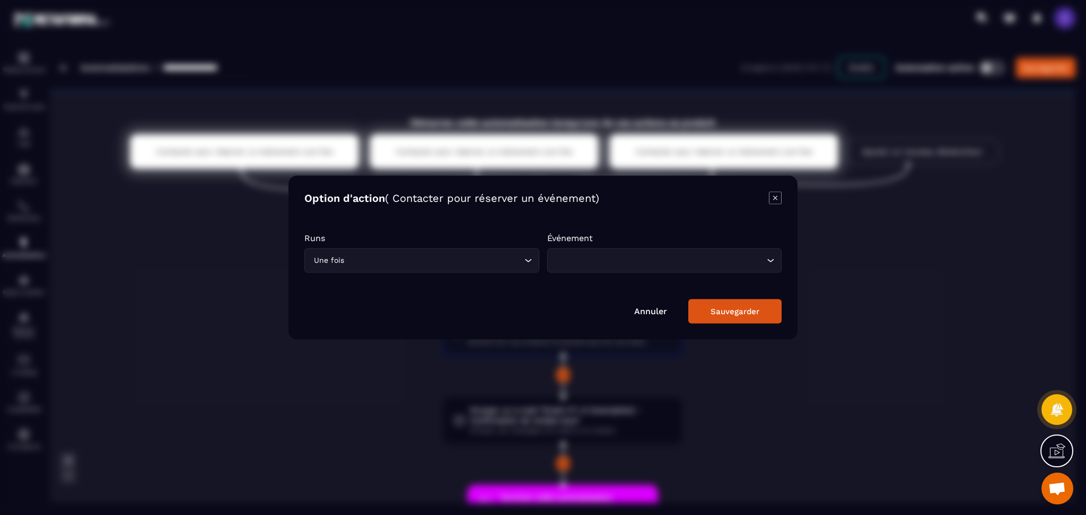
click at [676, 269] on div "Loading..." at bounding box center [664, 261] width 235 height 24
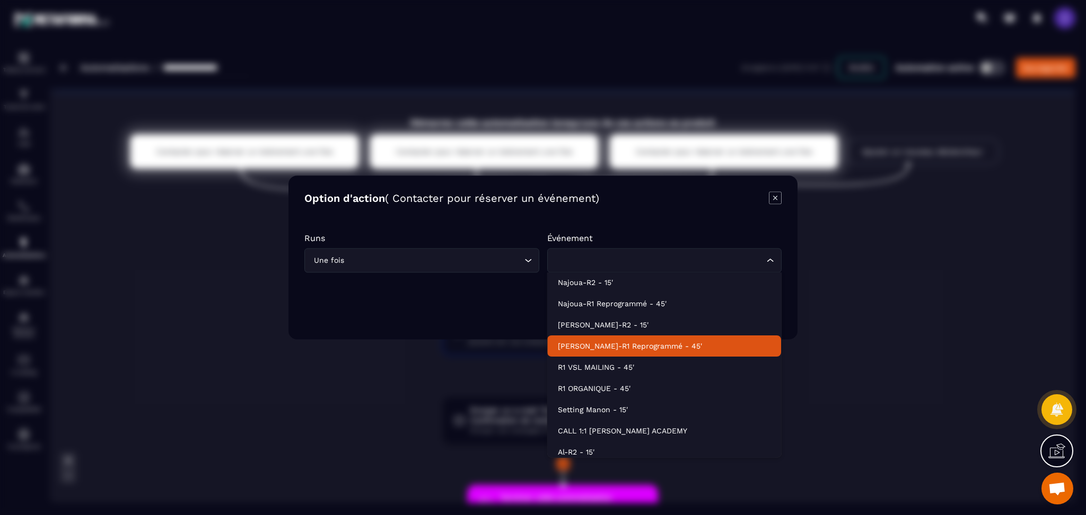
scroll to position [32, 0]
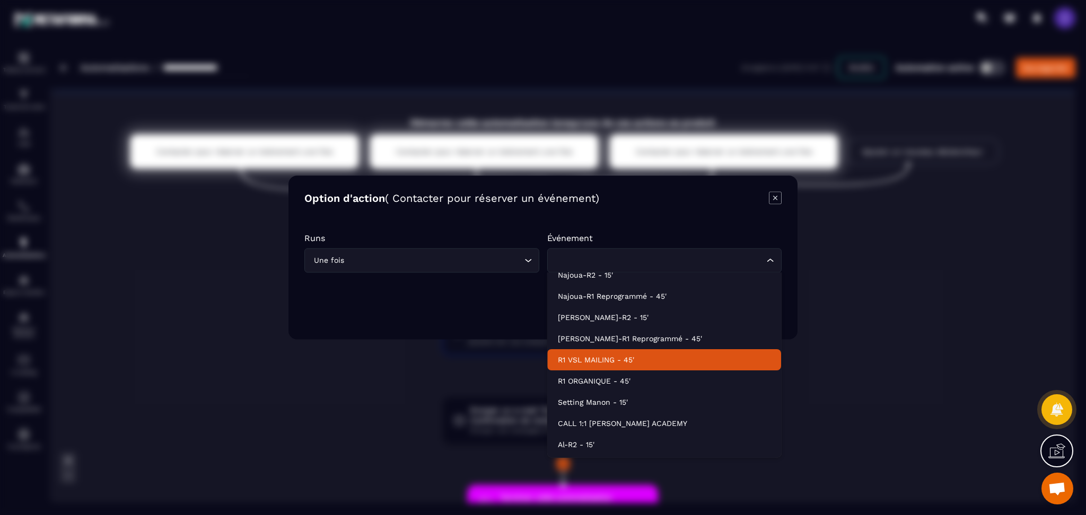
click at [608, 358] on p "R1 VSL MAILING - 45'" at bounding box center [664, 360] width 213 height 11
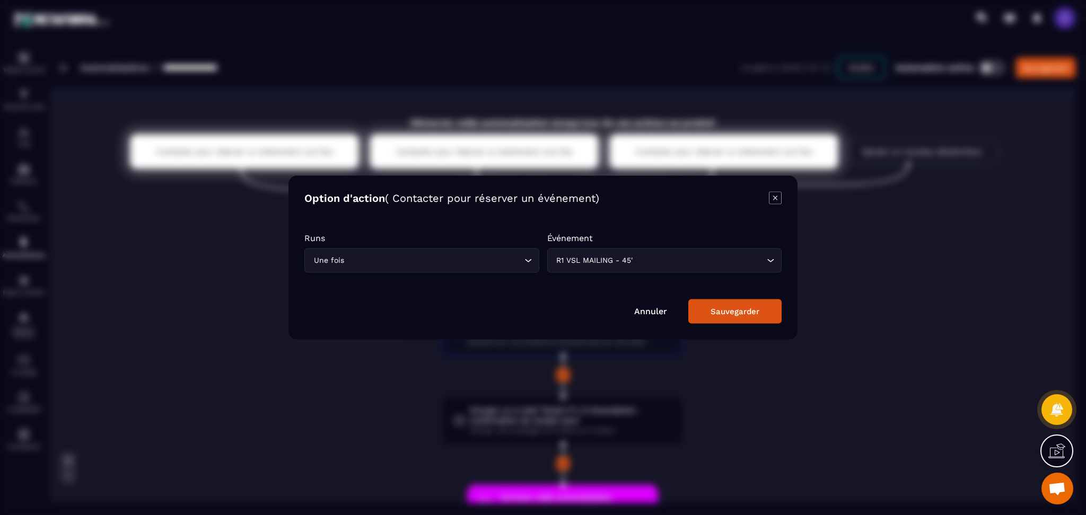
click at [764, 314] on button "Sauvegarder" at bounding box center [734, 311] width 93 height 24
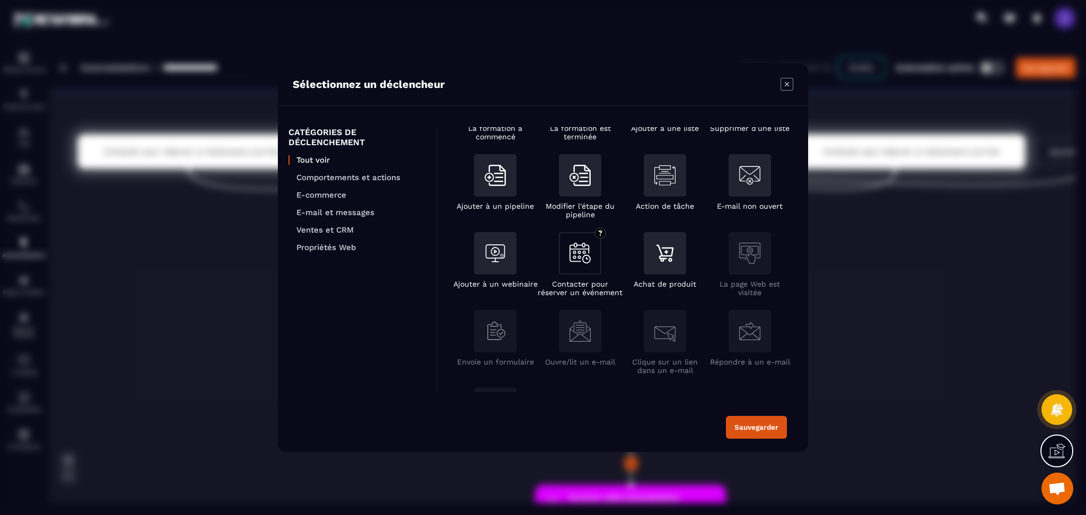
scroll to position [141, 0]
click at [578, 242] on img "Modal window" at bounding box center [579, 251] width 21 height 21
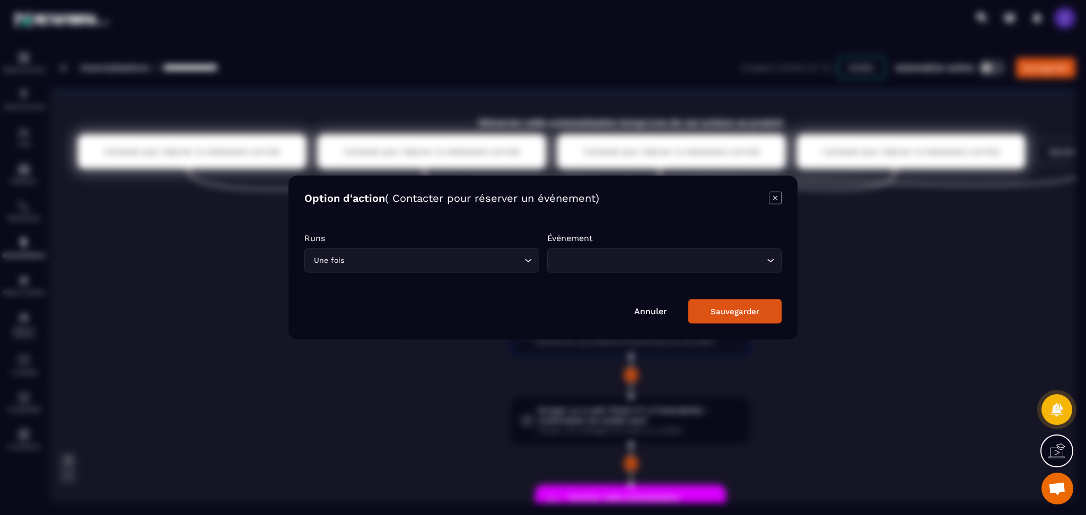
click at [612, 257] on input "Search for option" at bounding box center [659, 261] width 210 height 12
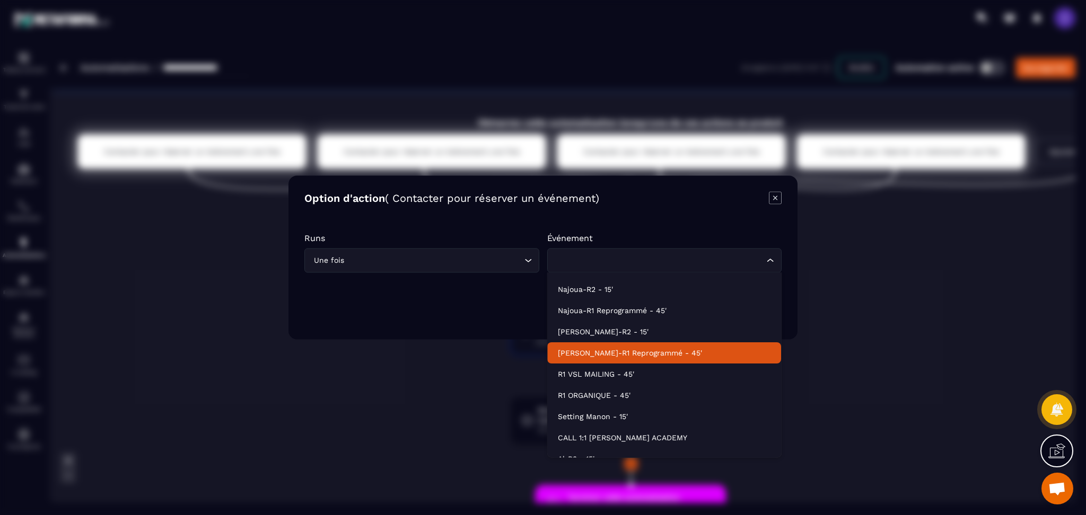
scroll to position [32, 0]
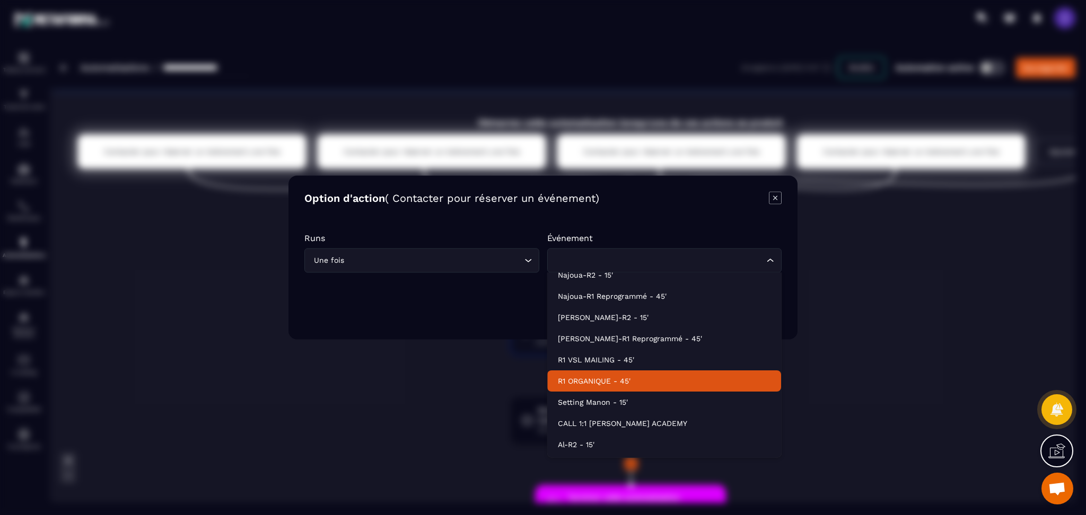
click at [598, 383] on p "R1 ORGANIQUE - 45'" at bounding box center [664, 381] width 213 height 11
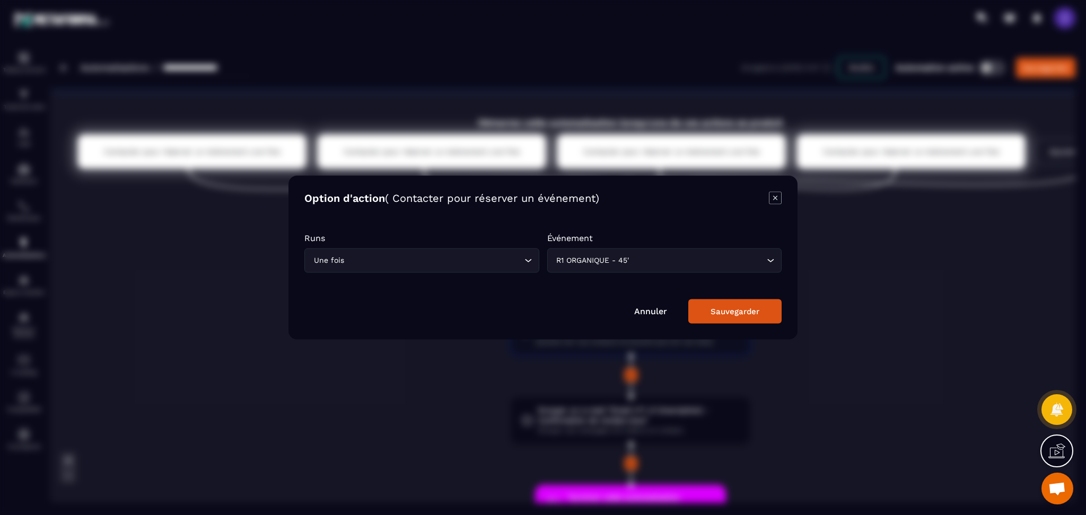
click at [745, 308] on div "Sauvegarder" at bounding box center [734, 312] width 49 height 10
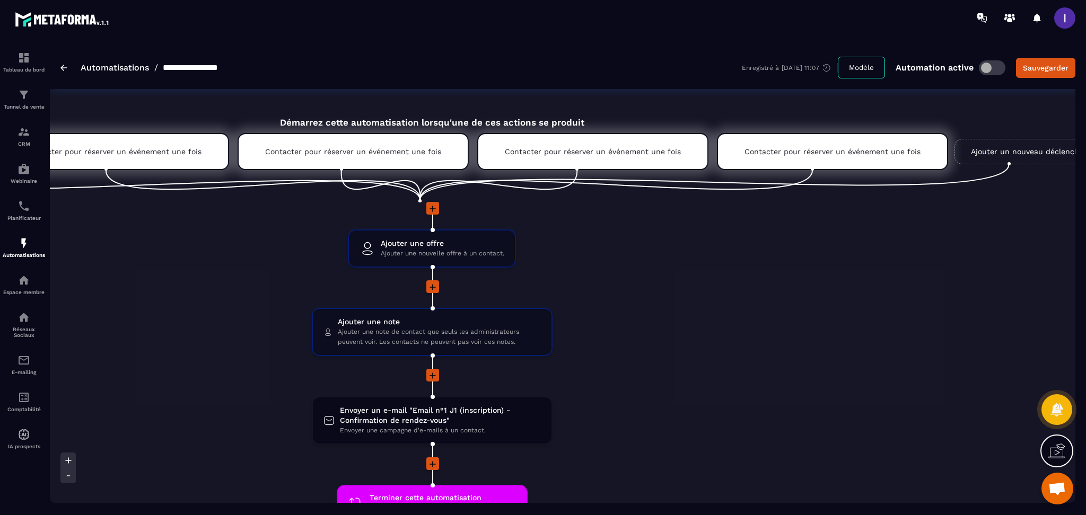
scroll to position [0, 351]
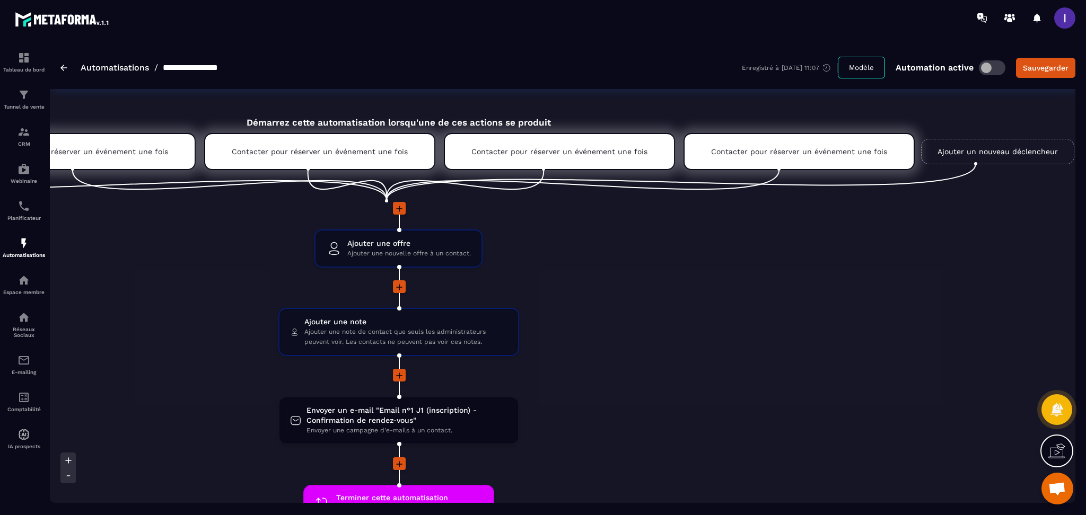
click at [980, 156] on link "Ajouter un nouveau déclencheur" at bounding box center [997, 151] width 153 height 25
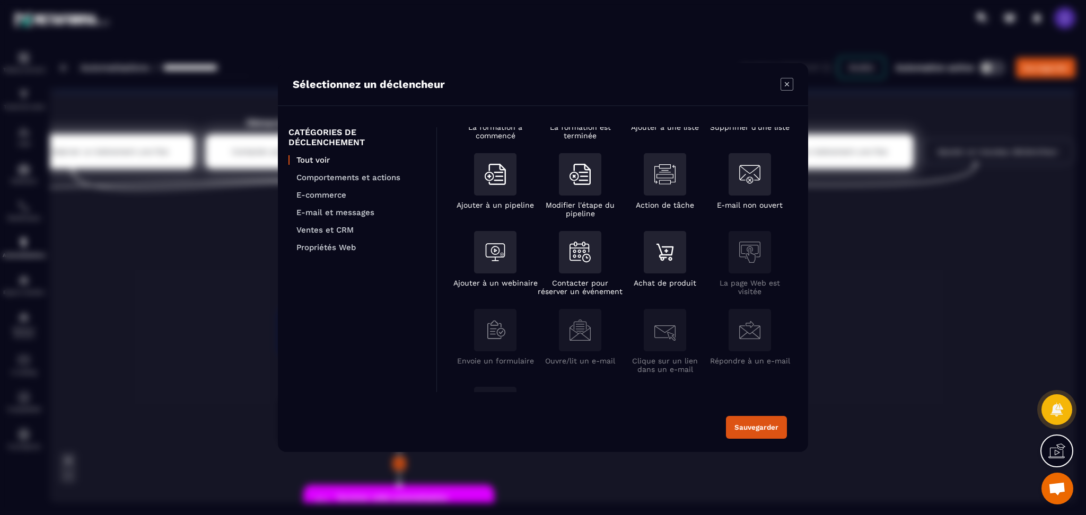
scroll to position [141, 0]
click at [580, 275] on div "Modal window" at bounding box center [580, 255] width 42 height 48
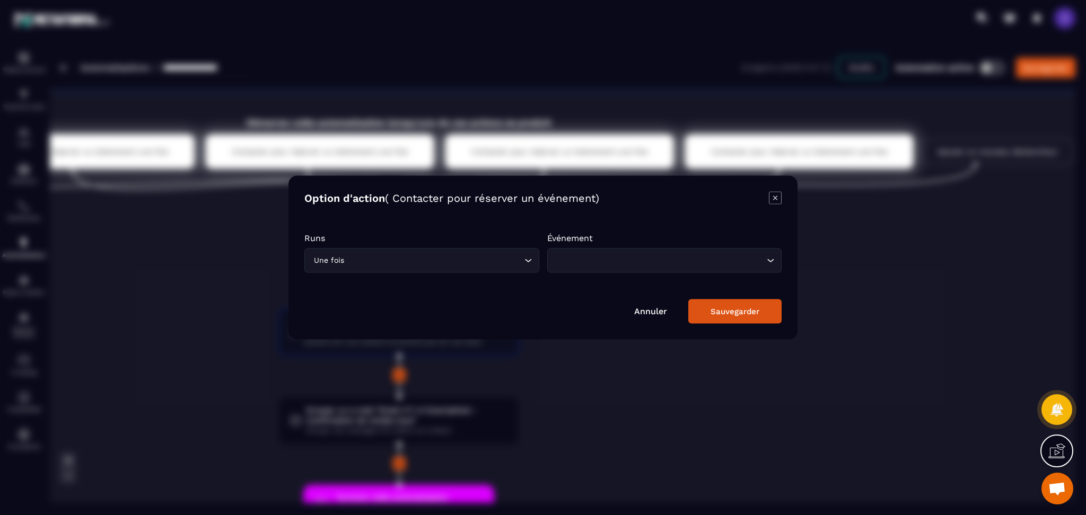
click at [591, 258] on input "Search for option" at bounding box center [659, 261] width 210 height 12
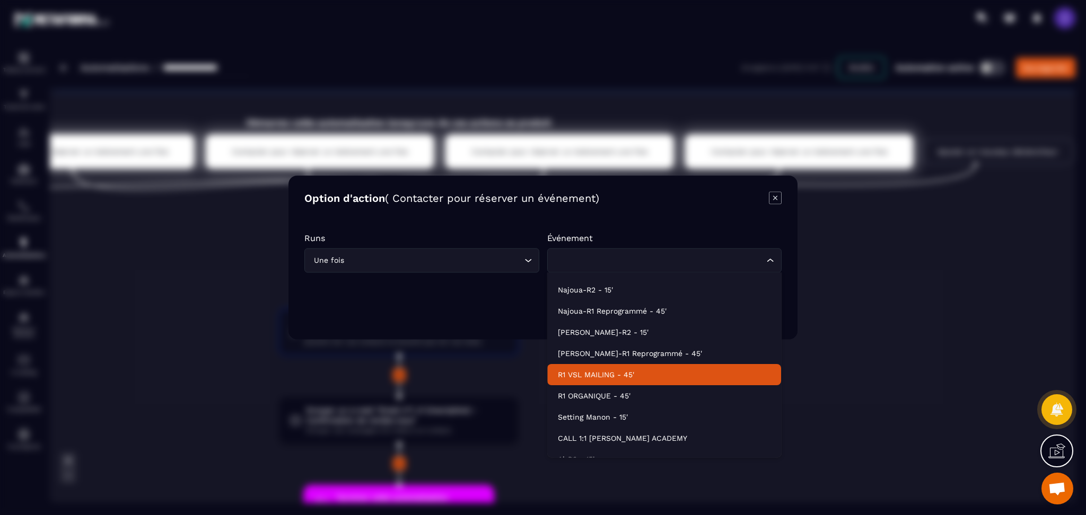
scroll to position [32, 0]
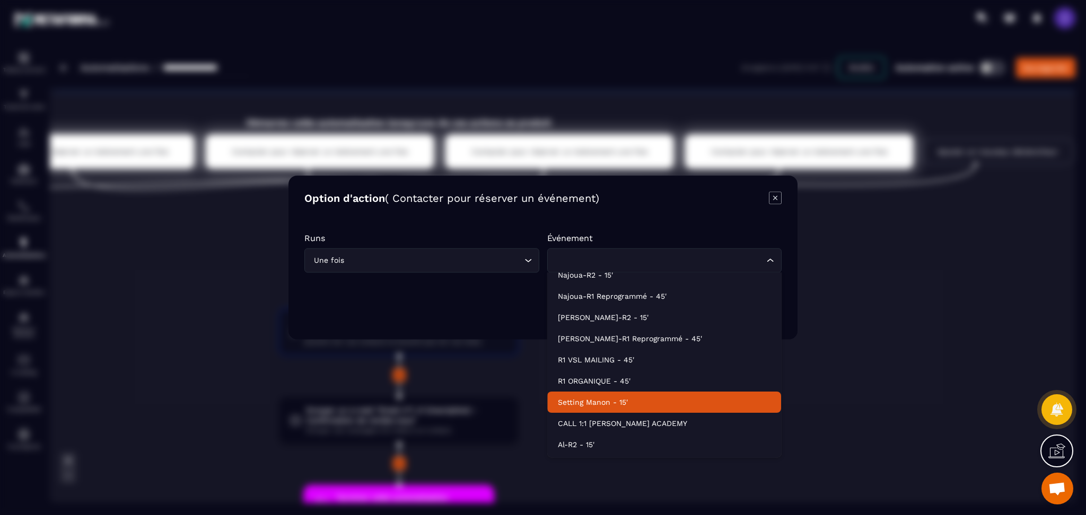
click at [605, 407] on p "Setting Manon - 15'" at bounding box center [664, 402] width 213 height 11
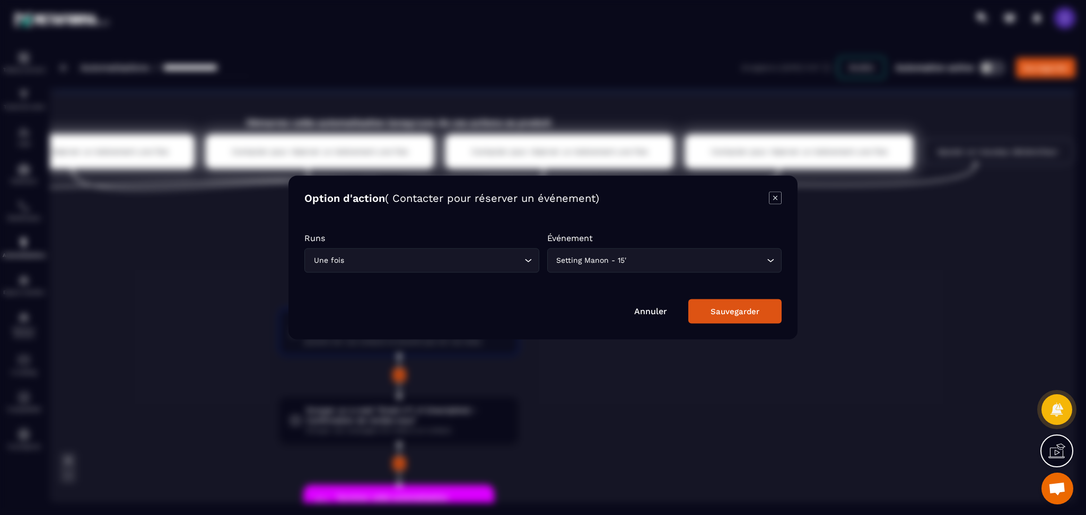
click at [726, 314] on div "Sauvegarder" at bounding box center [734, 312] width 49 height 10
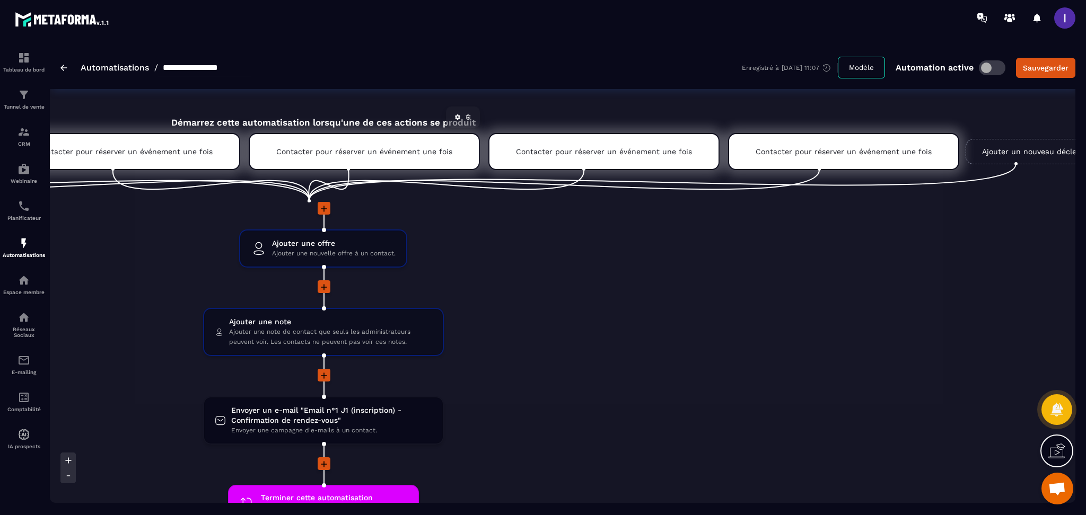
scroll to position [0, 587]
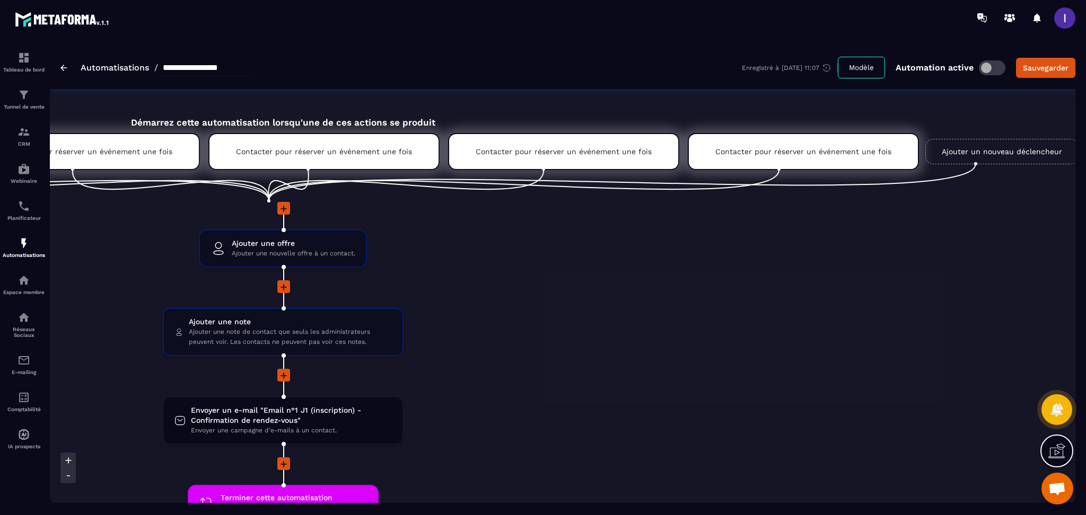
click at [1002, 151] on link "Ajouter un nouveau déclencheur" at bounding box center [1001, 151] width 153 height 25
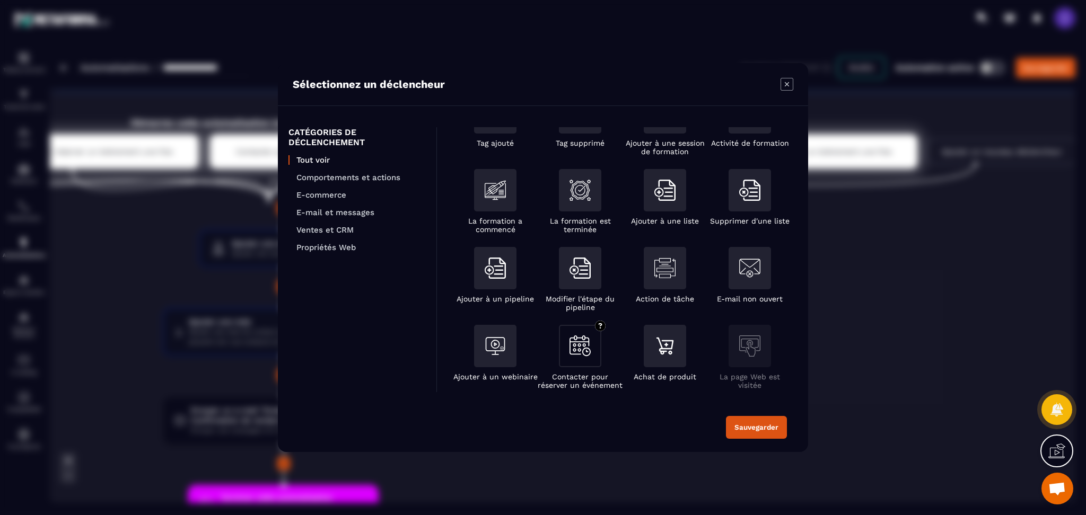
scroll to position [70, 0]
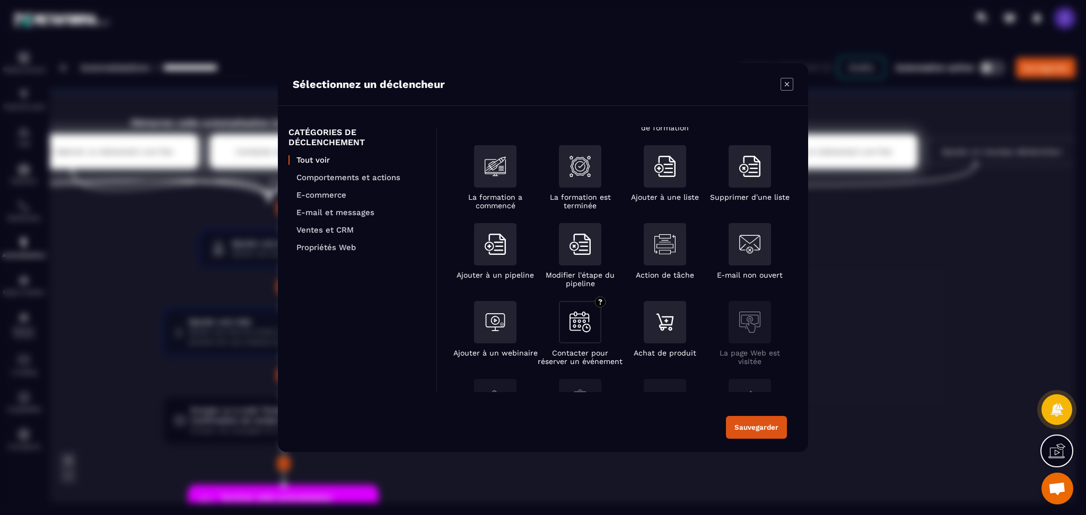
click at [594, 337] on div "Modal window" at bounding box center [580, 322] width 42 height 42
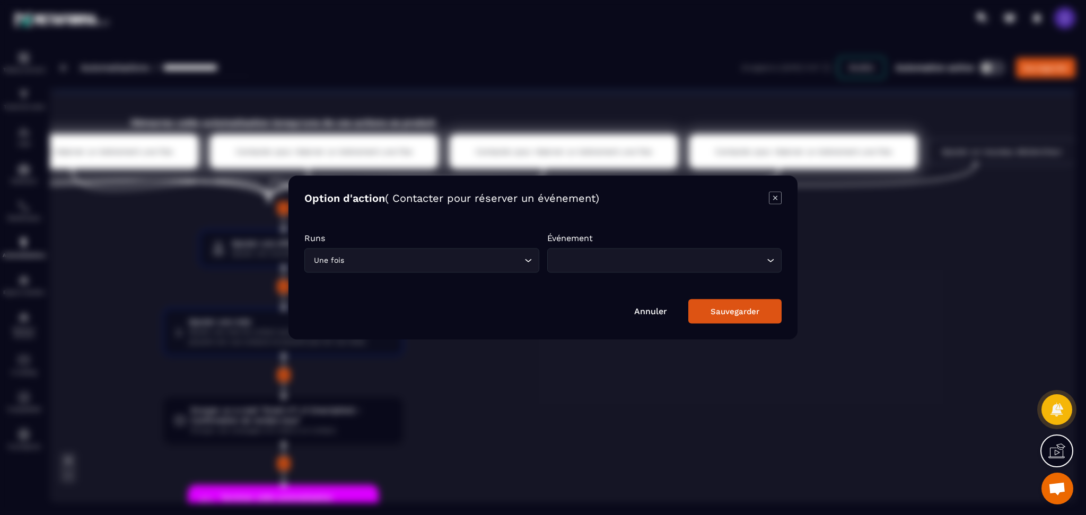
click at [607, 255] on input "Search for option" at bounding box center [659, 261] width 210 height 12
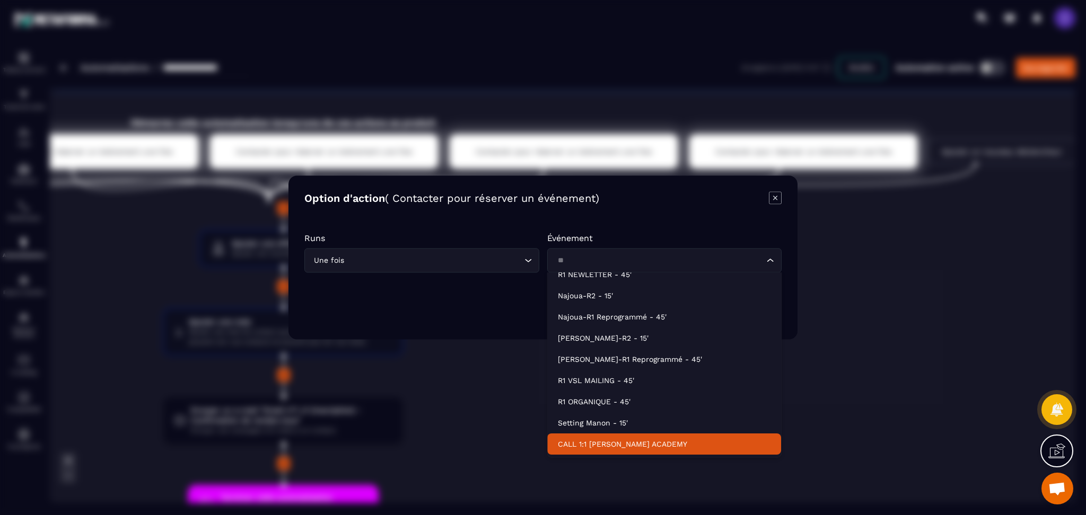
scroll to position [0, 0]
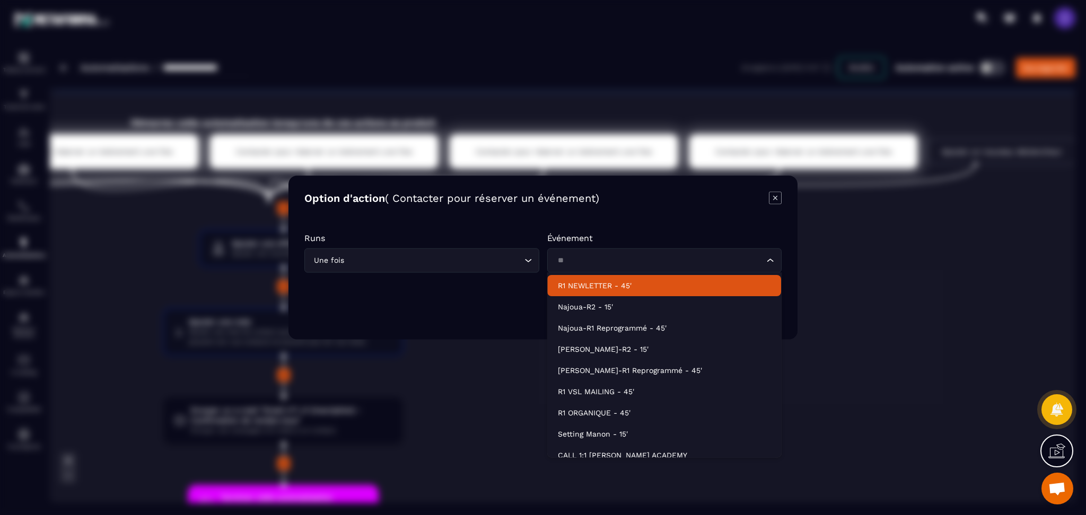
type input "*"
type input "*****"
click at [961, 247] on div "Modal window" at bounding box center [543, 257] width 1086 height 515
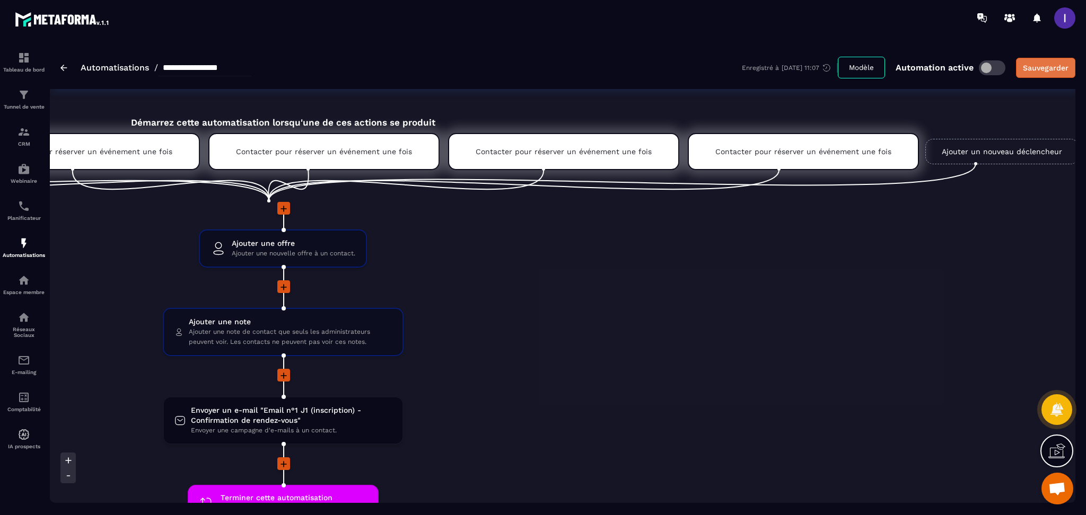
click at [1037, 68] on div "Sauvegarder" at bounding box center [1045, 68] width 46 height 11
